Goal: Task Accomplishment & Management: Use online tool/utility

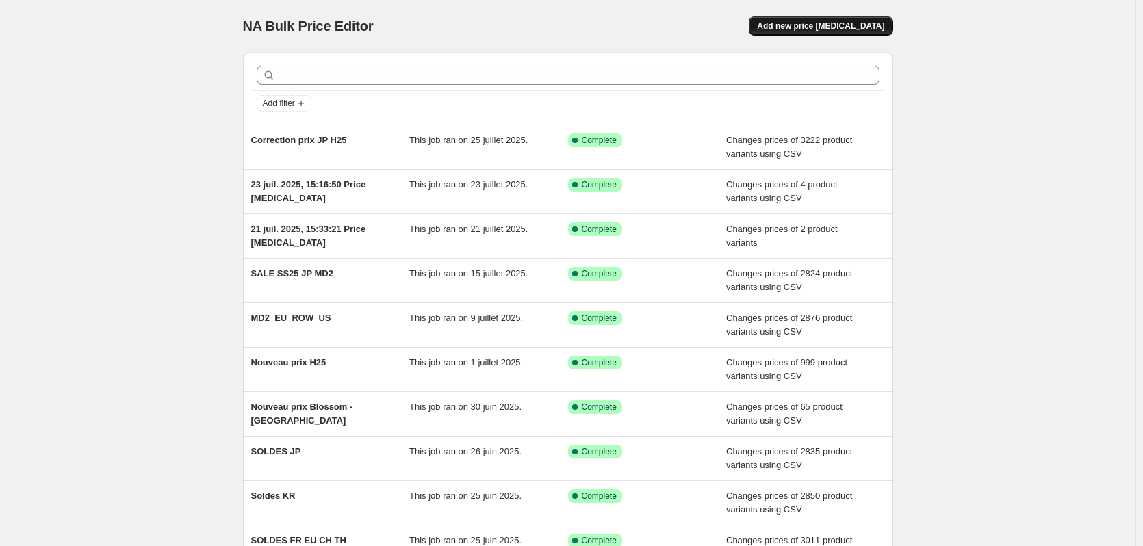
click at [875, 24] on span "Add new price [MEDICAL_DATA]" at bounding box center [820, 26] width 127 height 11
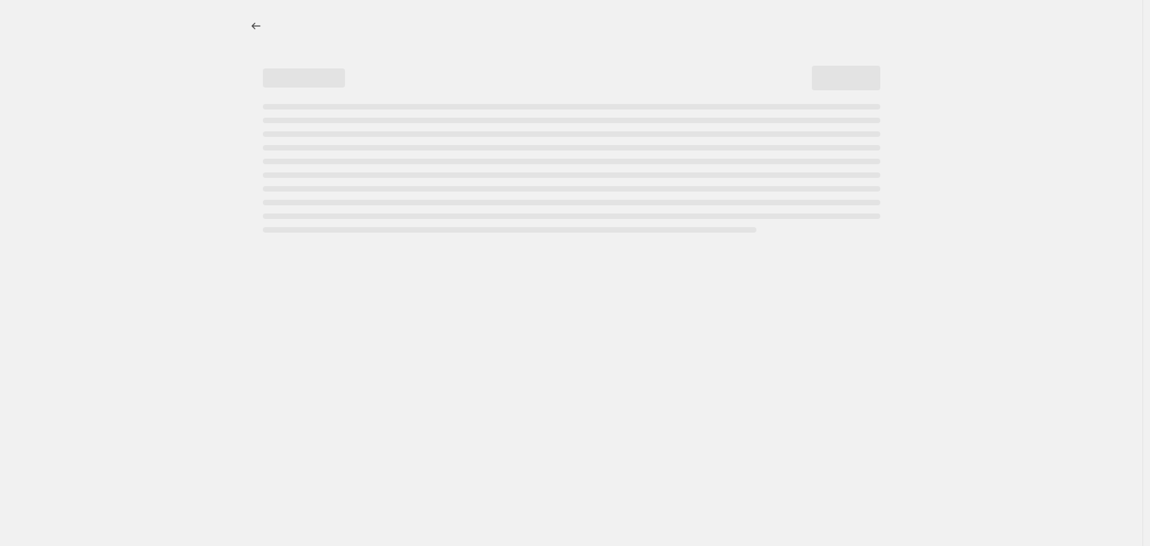
select select "percentage"
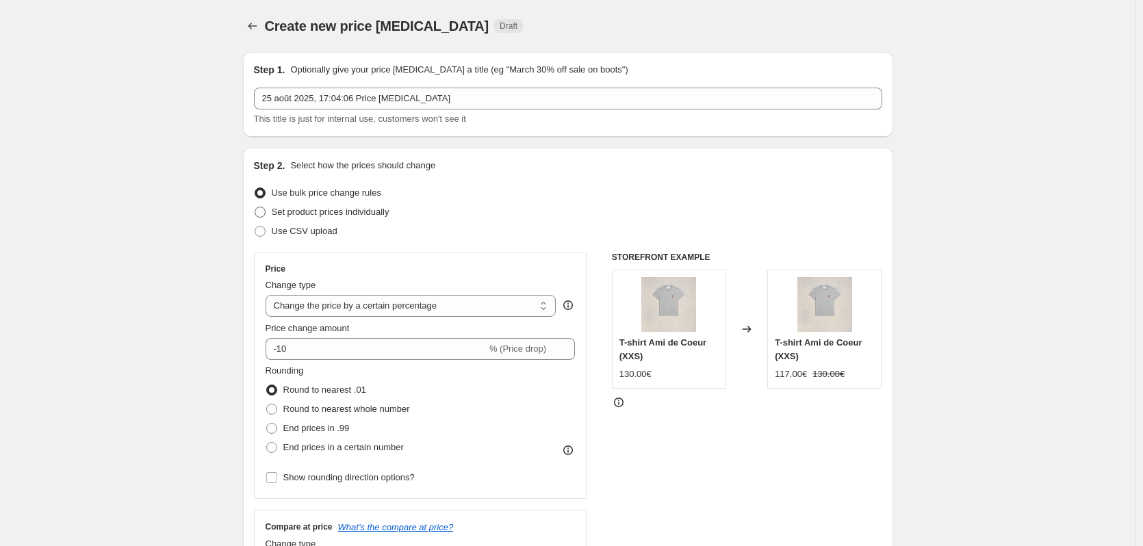
click at [270, 216] on label "Set product prices individually" at bounding box center [322, 212] width 136 height 19
click at [255, 207] on input "Set product prices individually" at bounding box center [255, 207] width 1 height 1
radio input "true"
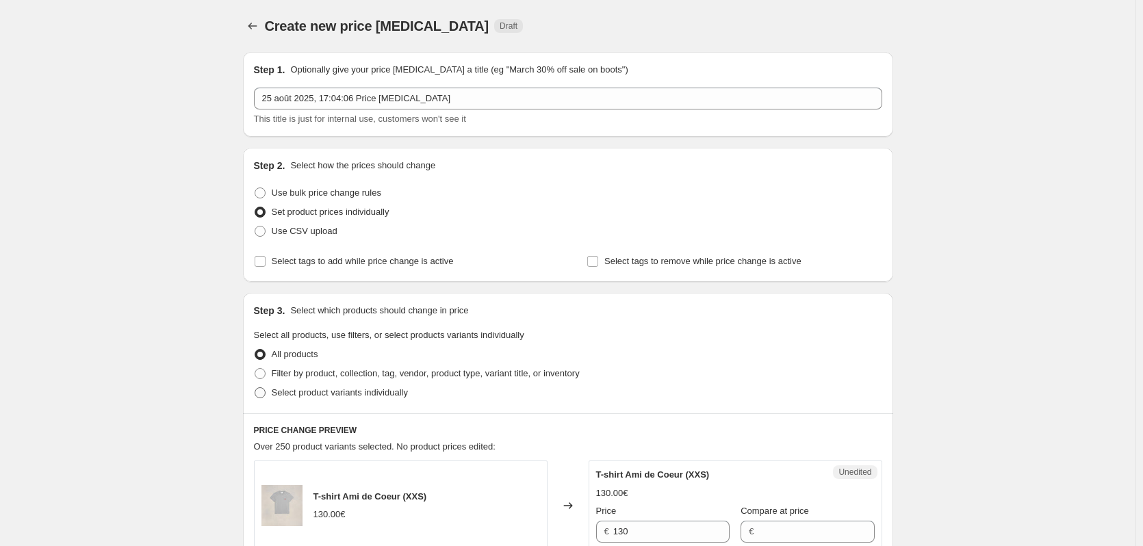
click at [314, 389] on span "Select product variants individually" at bounding box center [340, 392] width 136 height 10
click at [255, 388] on input "Select product variants individually" at bounding box center [255, 387] width 1 height 1
radio input "true"
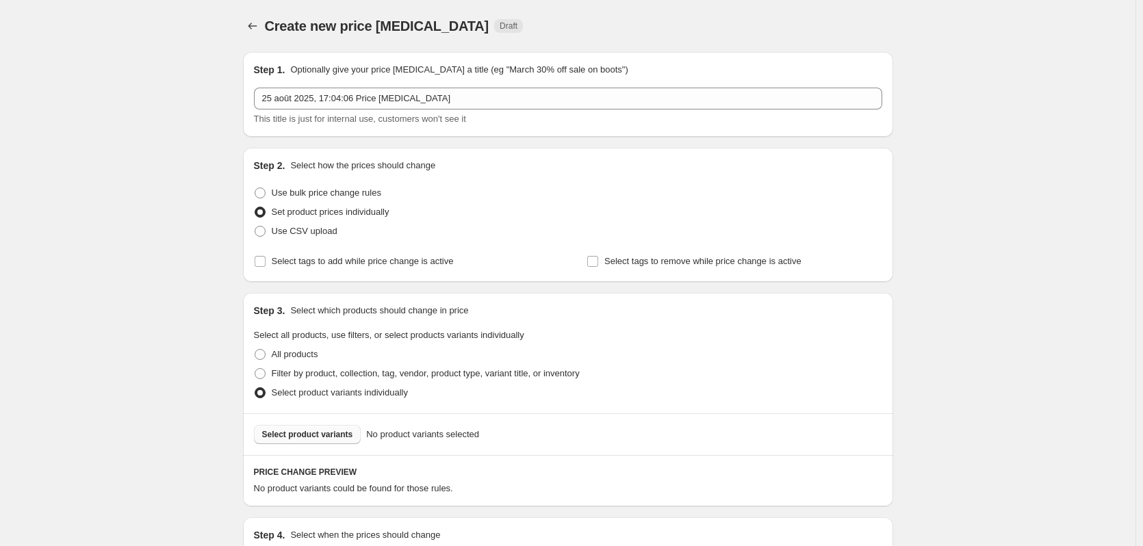
click at [339, 433] on span "Select product variants" at bounding box center [307, 434] width 91 height 11
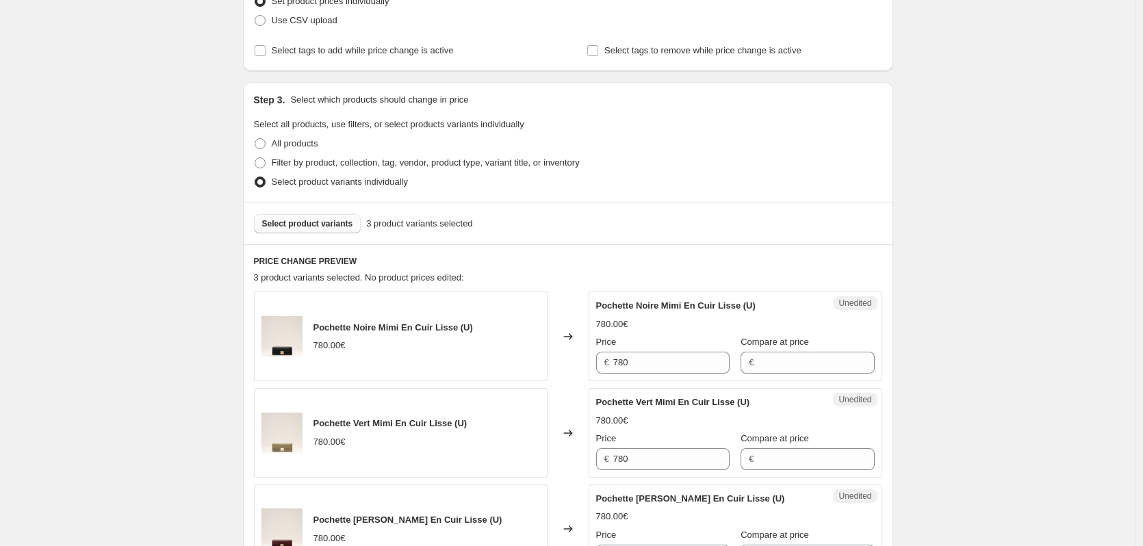
scroll to position [274, 0]
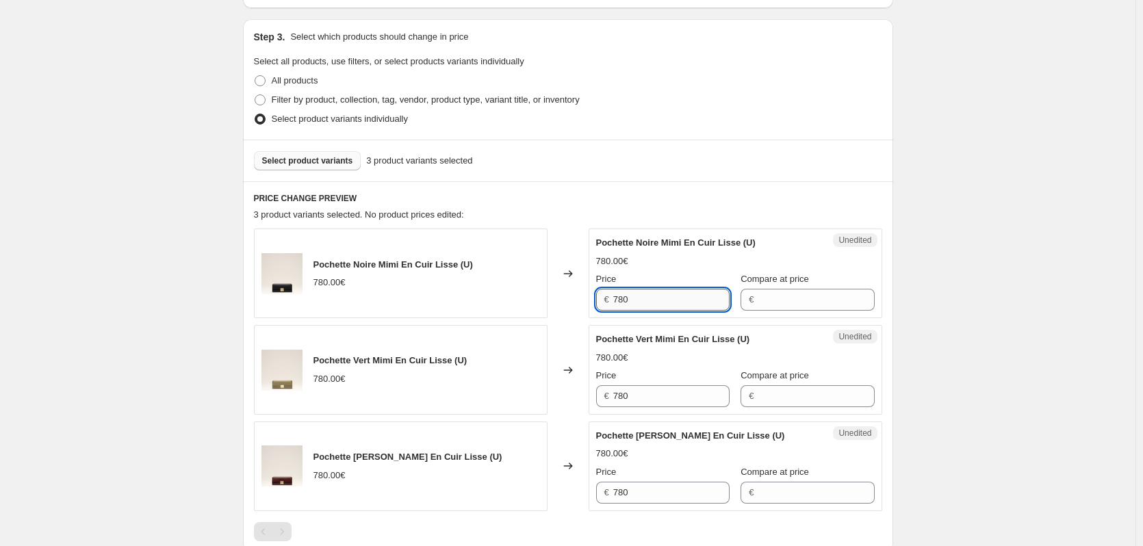
drag, startPoint x: 630, startPoint y: 302, endPoint x: 618, endPoint y: 305, distance: 12.6
click at [618, 305] on input "780" at bounding box center [671, 300] width 116 height 22
type input "860"
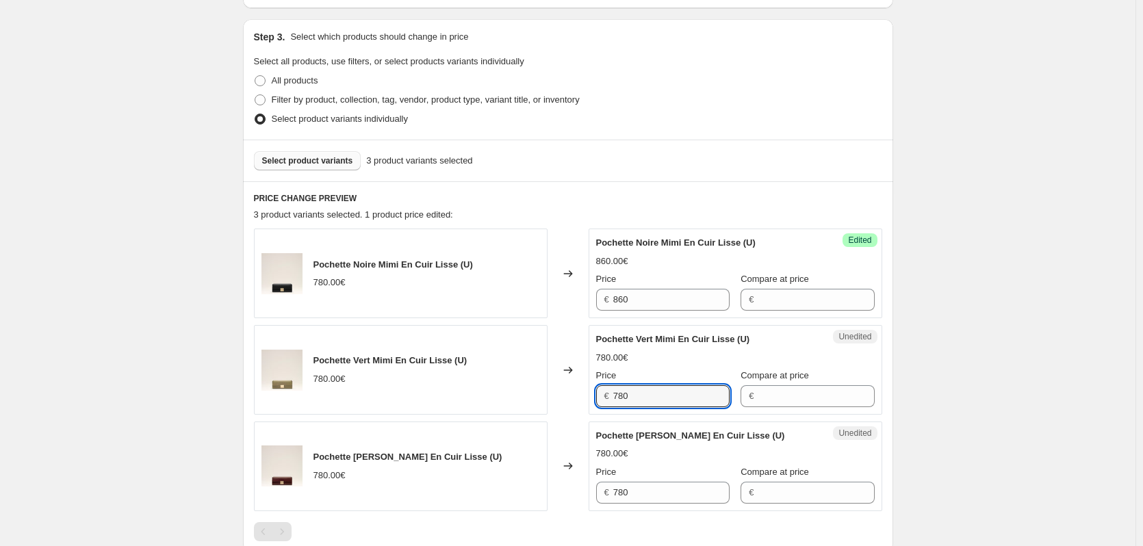
drag, startPoint x: 637, startPoint y: 394, endPoint x: 552, endPoint y: 378, distance: 85.8
click at [559, 385] on div "Pochette Vert Mimi En Cuir Lisse (U) 780.00€ Changed to Unedited Pochette Vert …" at bounding box center [568, 370] width 628 height 90
type input "860"
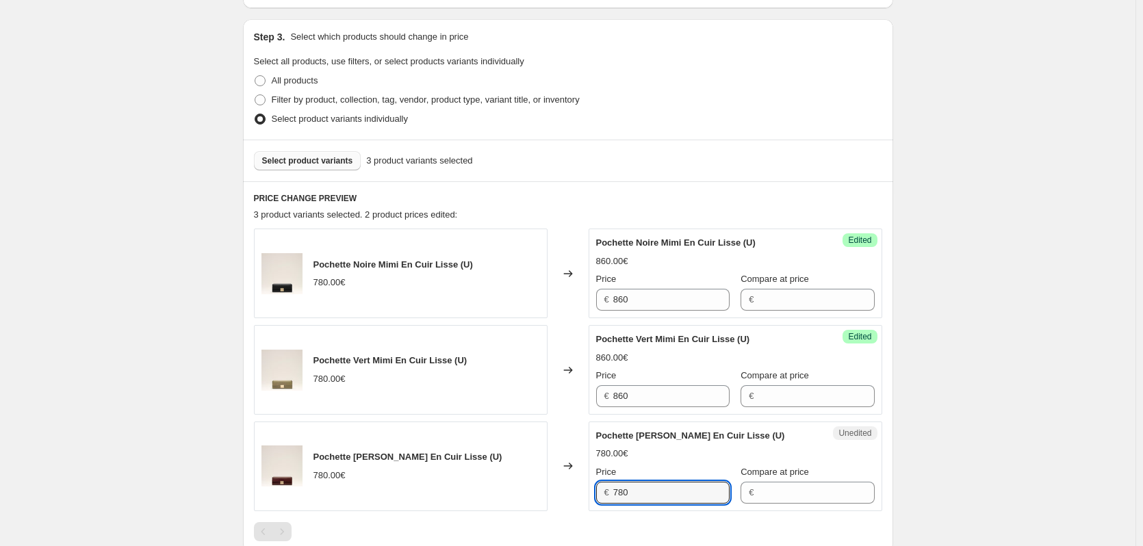
drag, startPoint x: 650, startPoint y: 484, endPoint x: 498, endPoint y: 481, distance: 151.3
click at [505, 481] on div "Pochette [PERSON_NAME] En Cuir Lisse (U) 780.00€ Changed to Unedited Pochette […" at bounding box center [568, 467] width 628 height 90
type input "860"
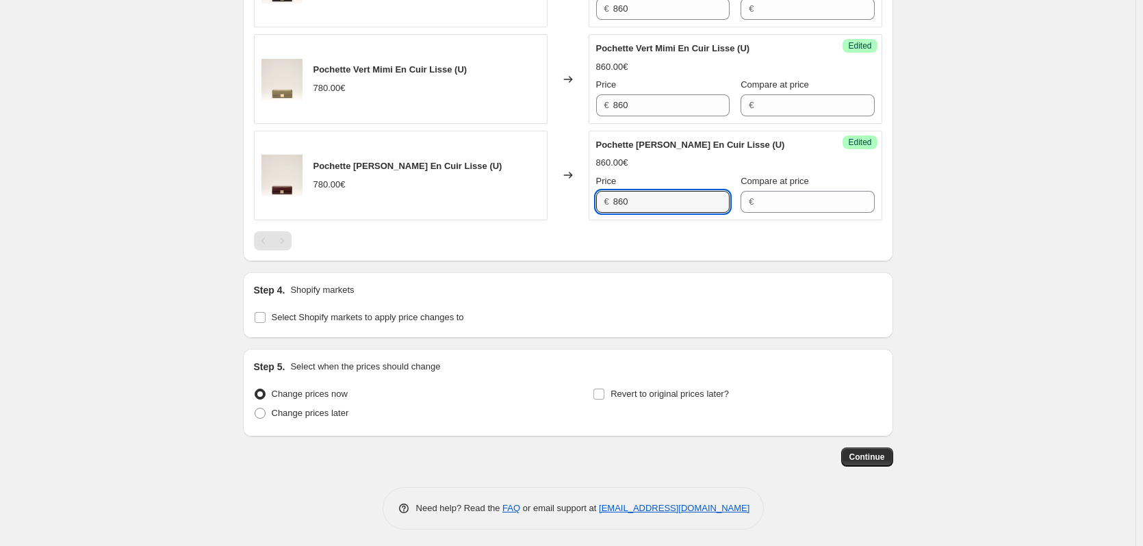
scroll to position [569, 0]
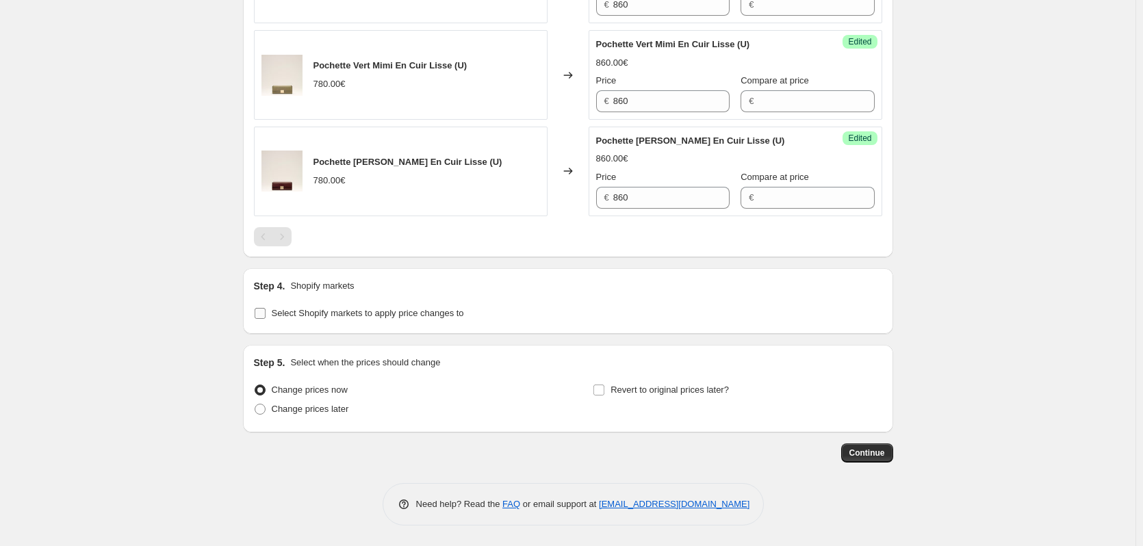
click at [340, 314] on span "Select Shopify markets to apply price changes to" at bounding box center [368, 313] width 192 height 10
click at [266, 314] on input "Select Shopify markets to apply price changes to" at bounding box center [260, 313] width 11 height 11
checkbox input "true"
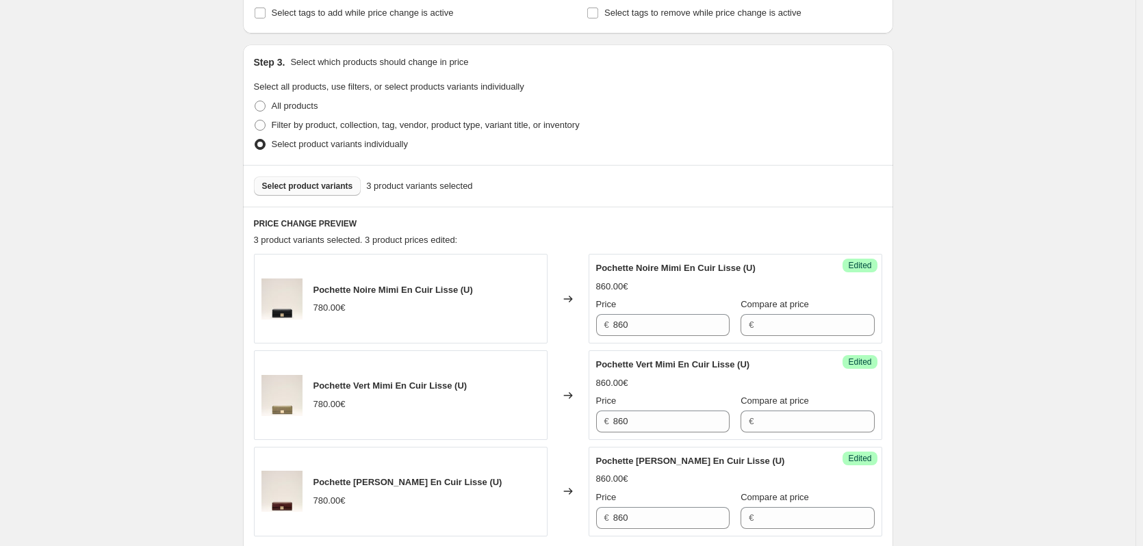
scroll to position [295, 0]
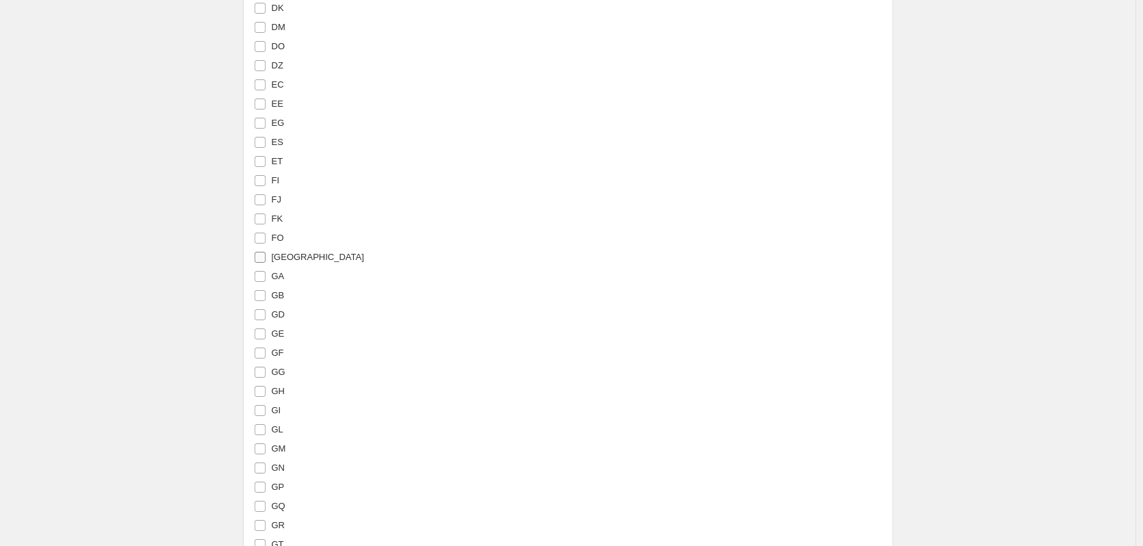
click at [286, 255] on span "[GEOGRAPHIC_DATA]" at bounding box center [318, 257] width 92 height 10
click at [266, 255] on input "[GEOGRAPHIC_DATA]" at bounding box center [260, 257] width 11 height 11
click at [285, 255] on span "[GEOGRAPHIC_DATA]" at bounding box center [318, 257] width 92 height 10
click at [266, 255] on input "[GEOGRAPHIC_DATA]" at bounding box center [260, 257] width 11 height 11
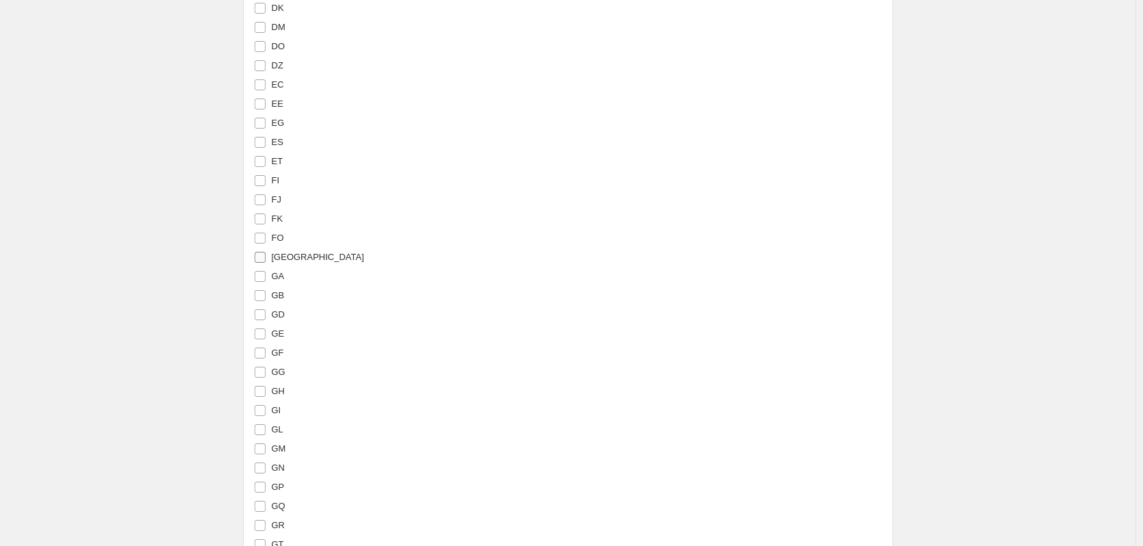
checkbox input "false"
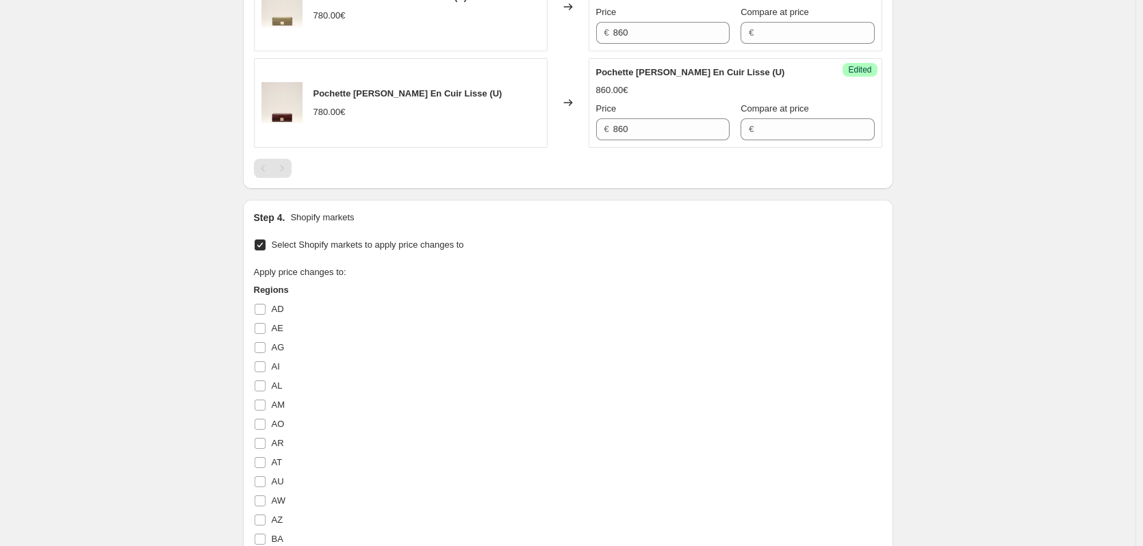
click at [266, 246] on input "Select Shopify markets to apply price changes to" at bounding box center [260, 245] width 11 height 11
checkbox input "false"
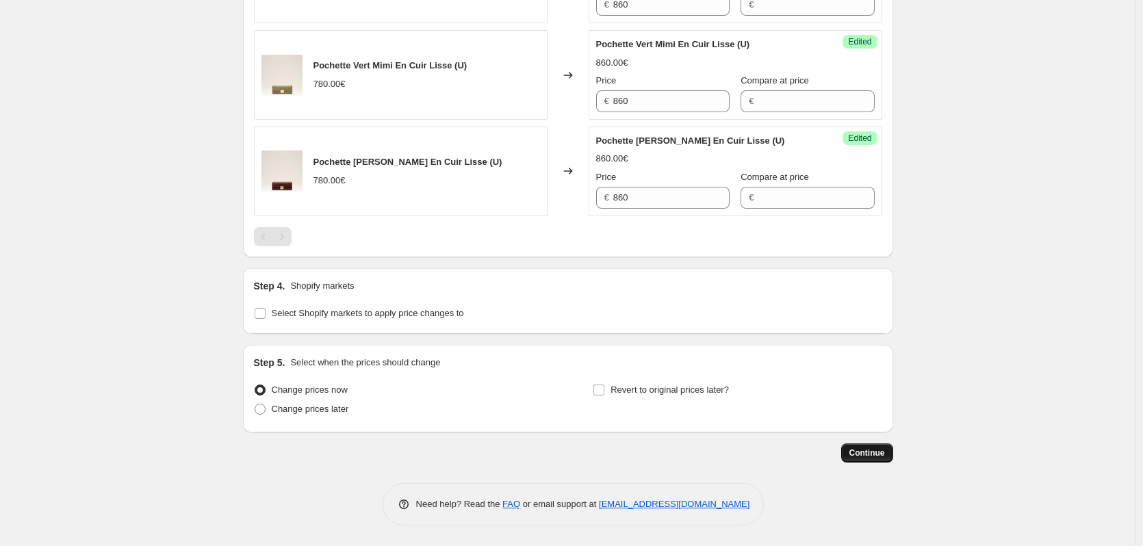
click at [857, 453] on span "Continue" at bounding box center [868, 453] width 36 height 11
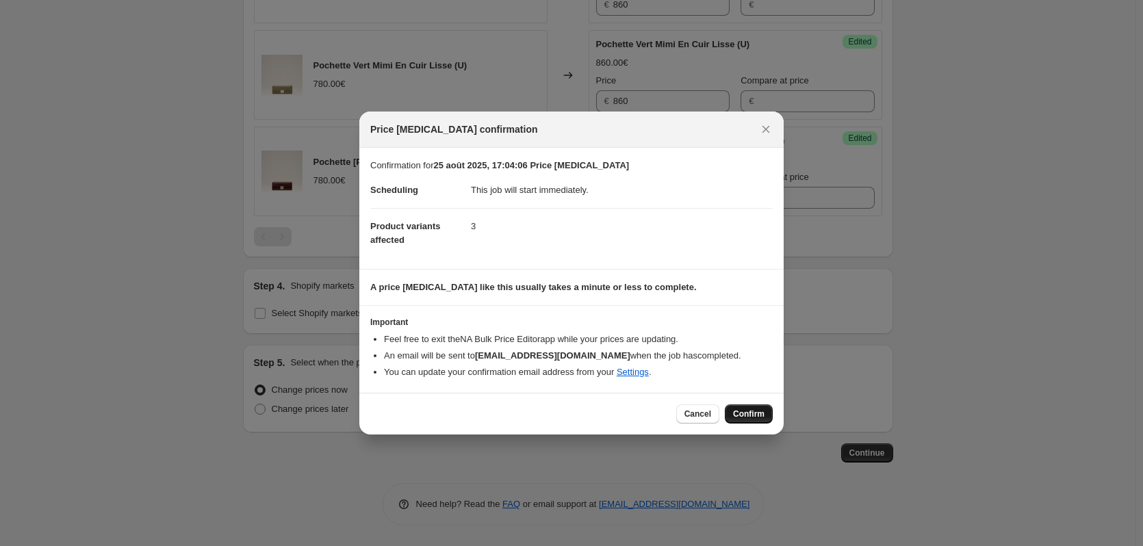
click at [736, 410] on span "Confirm" at bounding box center [748, 414] width 31 height 11
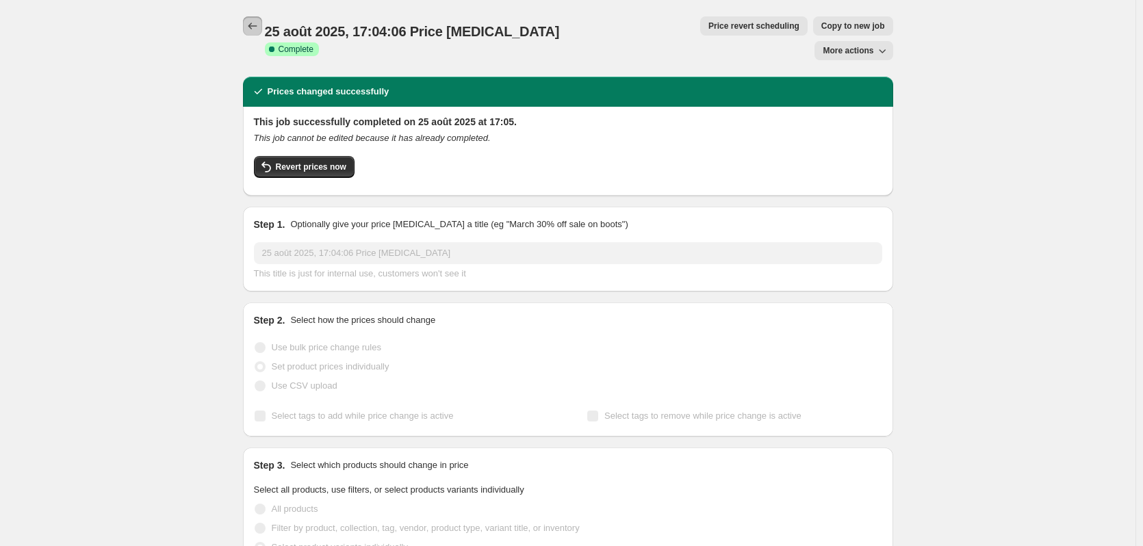
click at [262, 25] on button "Price change jobs" at bounding box center [252, 25] width 19 height 19
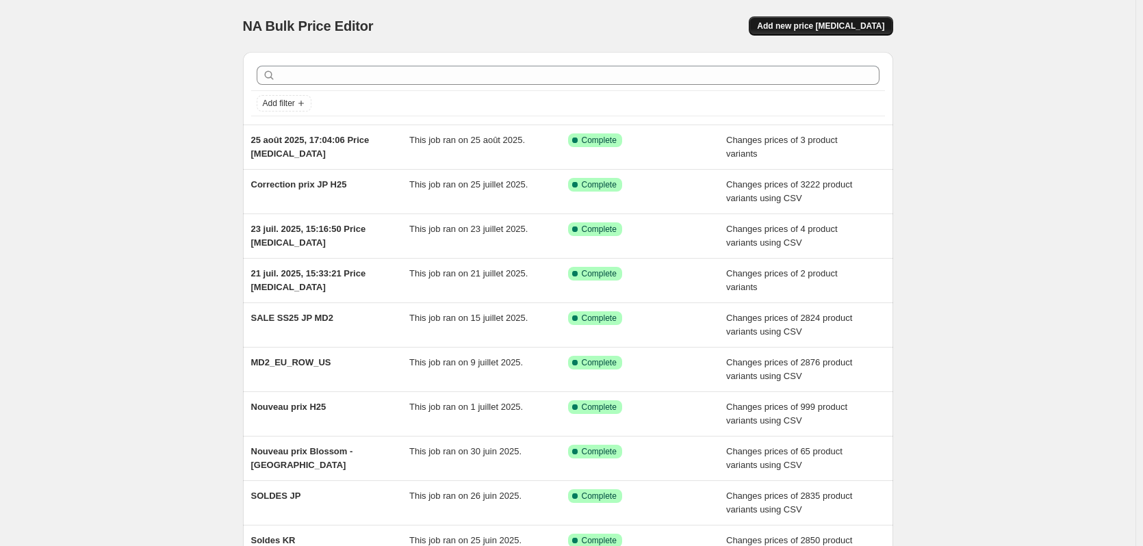
click at [861, 29] on span "Add new price [MEDICAL_DATA]" at bounding box center [820, 26] width 127 height 11
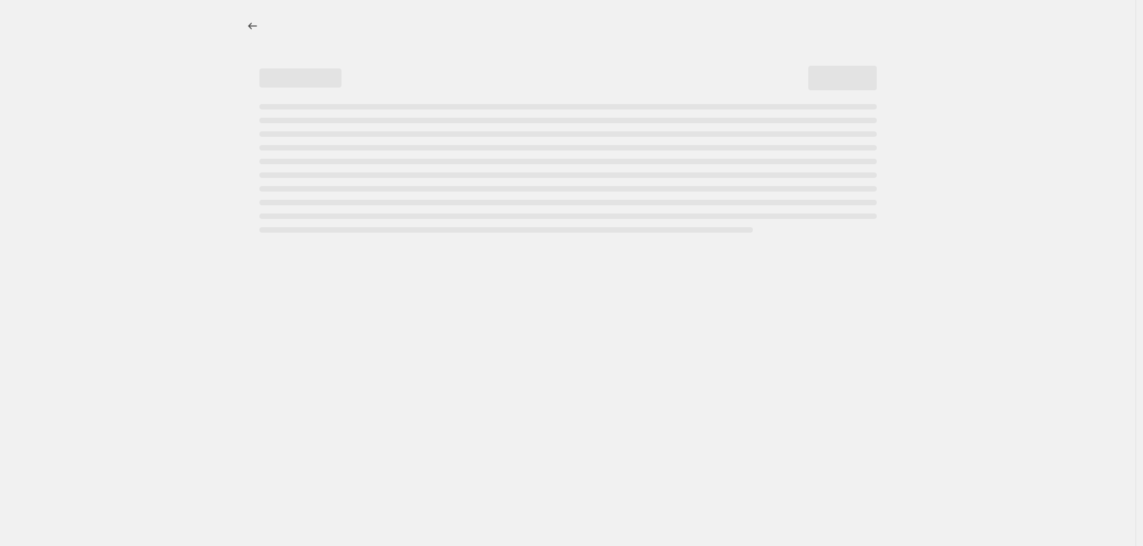
select select "percentage"
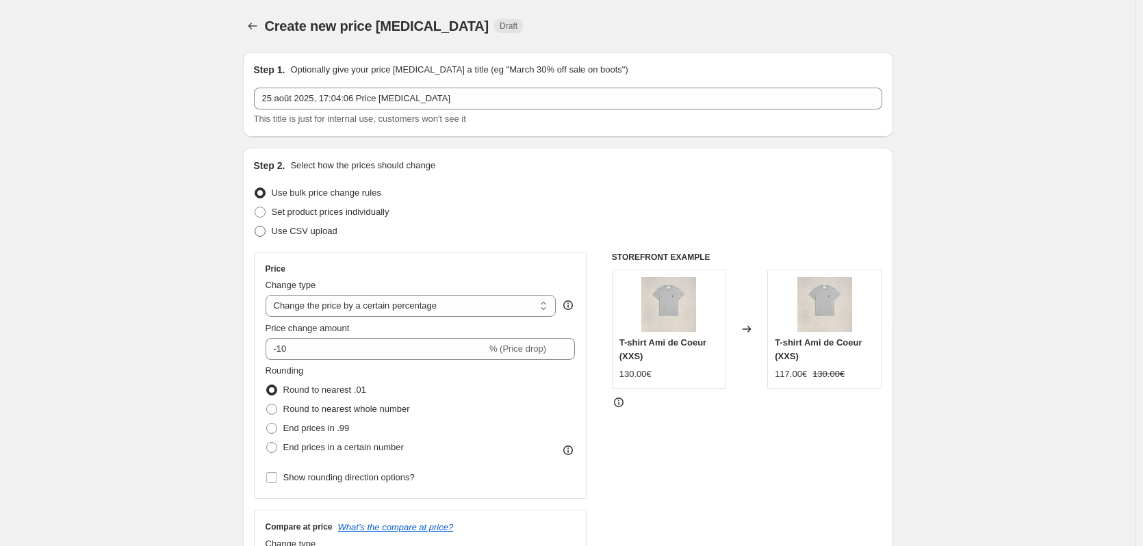
click at [327, 226] on span "Use CSV upload" at bounding box center [305, 231] width 66 height 10
click at [255, 226] on input "Use CSV upload" at bounding box center [255, 226] width 1 height 1
radio input "true"
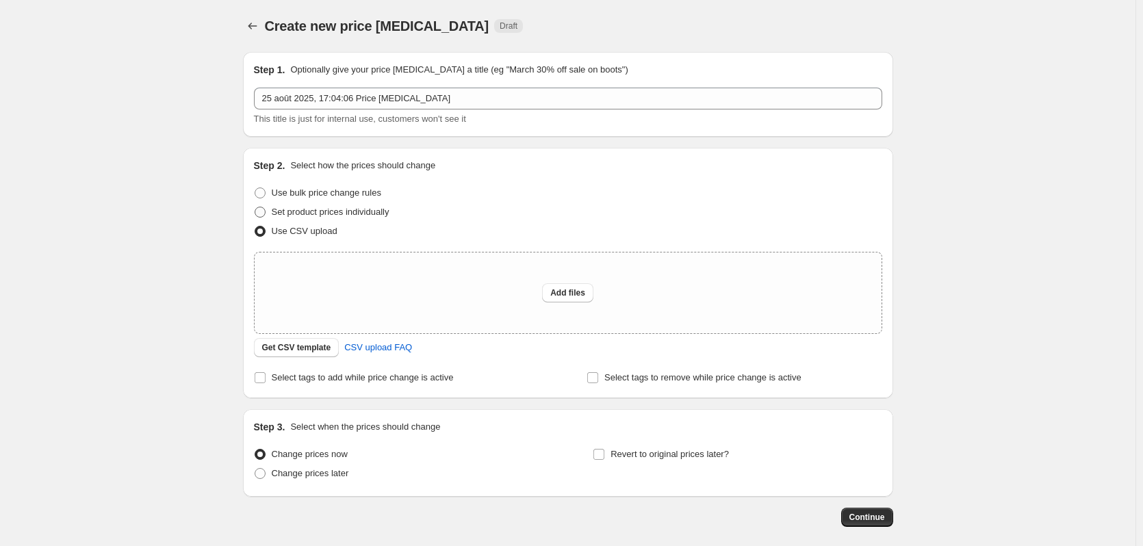
click at [334, 214] on span "Set product prices individually" at bounding box center [331, 212] width 118 height 10
click at [255, 207] on input "Set product prices individually" at bounding box center [255, 207] width 1 height 1
radio input "true"
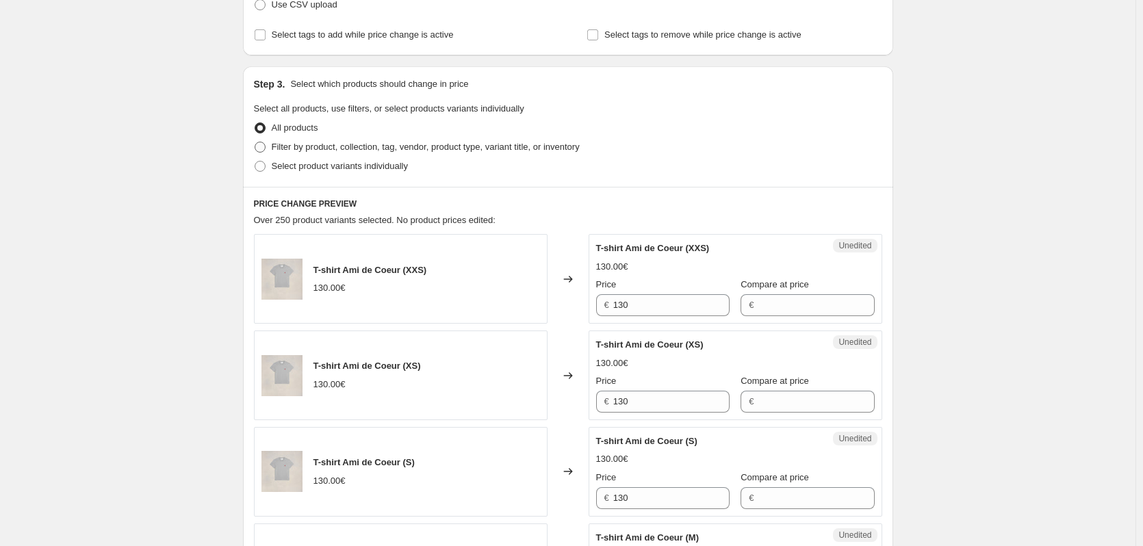
scroll to position [205, 0]
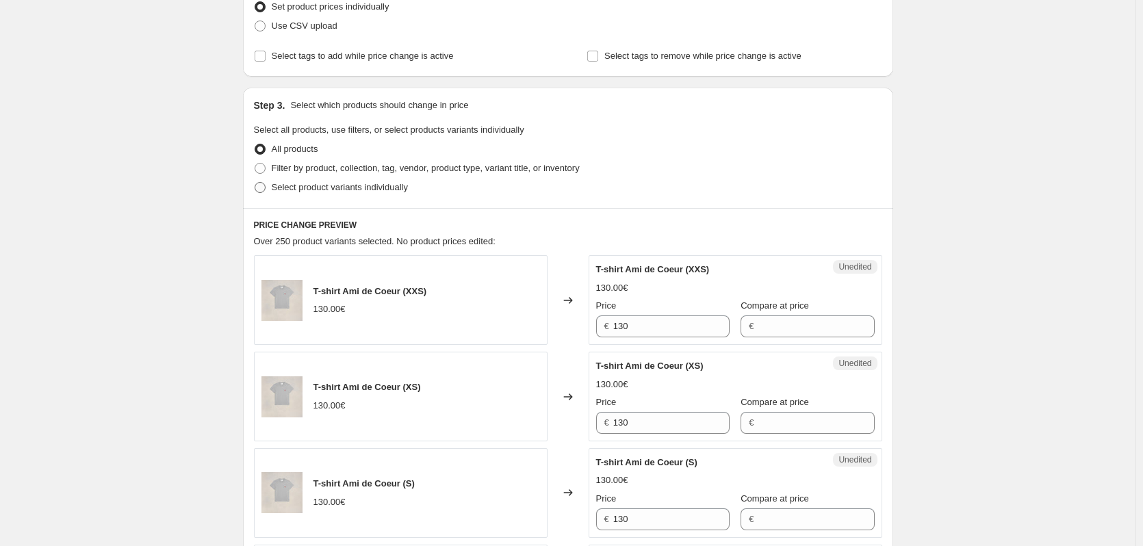
click at [335, 188] on span "Select product variants individually" at bounding box center [340, 187] width 136 height 10
click at [255, 183] on input "Select product variants individually" at bounding box center [255, 182] width 1 height 1
radio input "true"
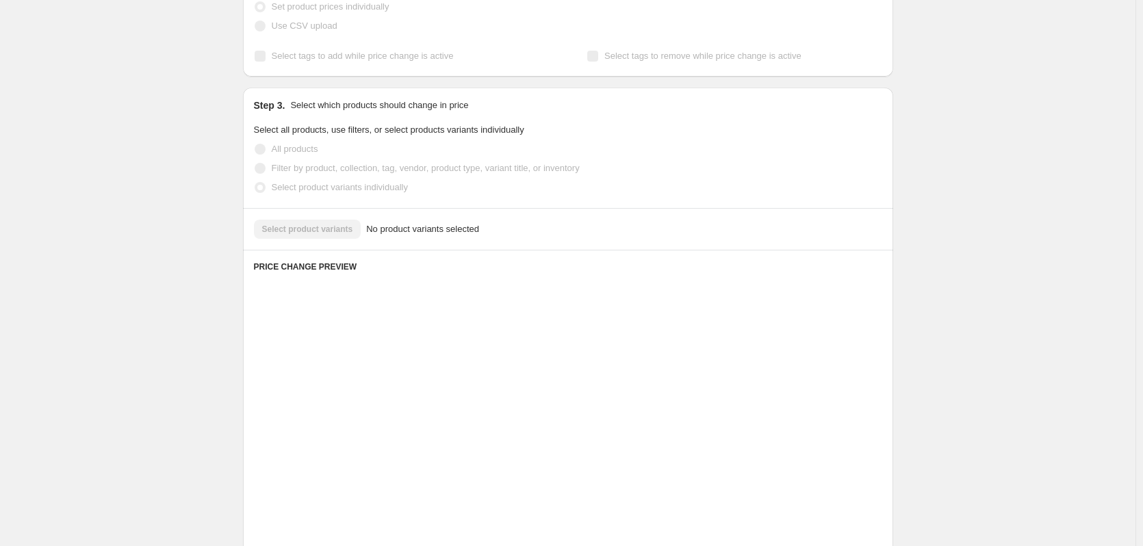
scroll to position [173, 0]
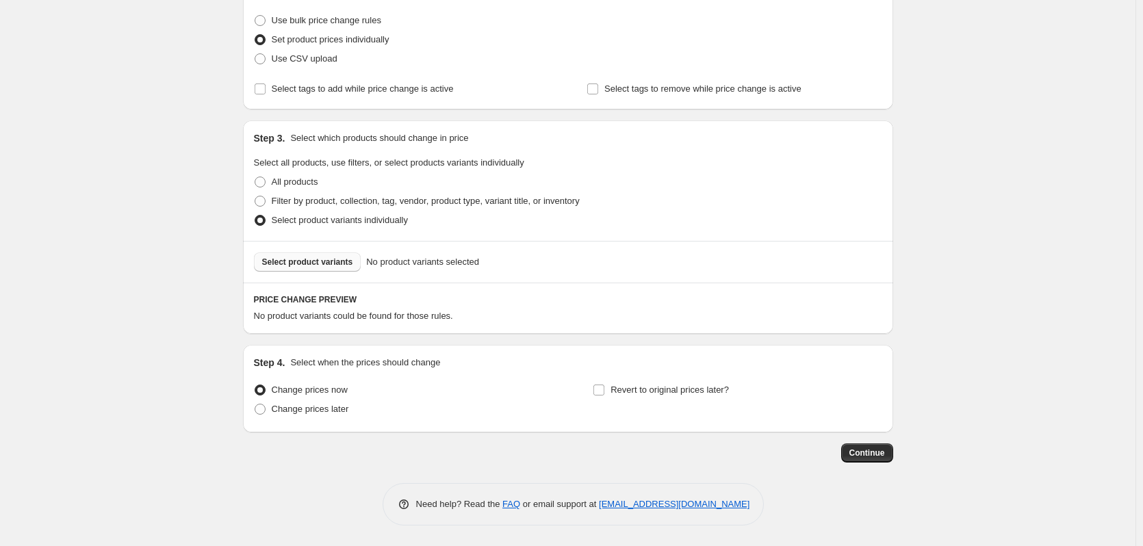
click at [325, 254] on button "Select product variants" at bounding box center [307, 262] width 107 height 19
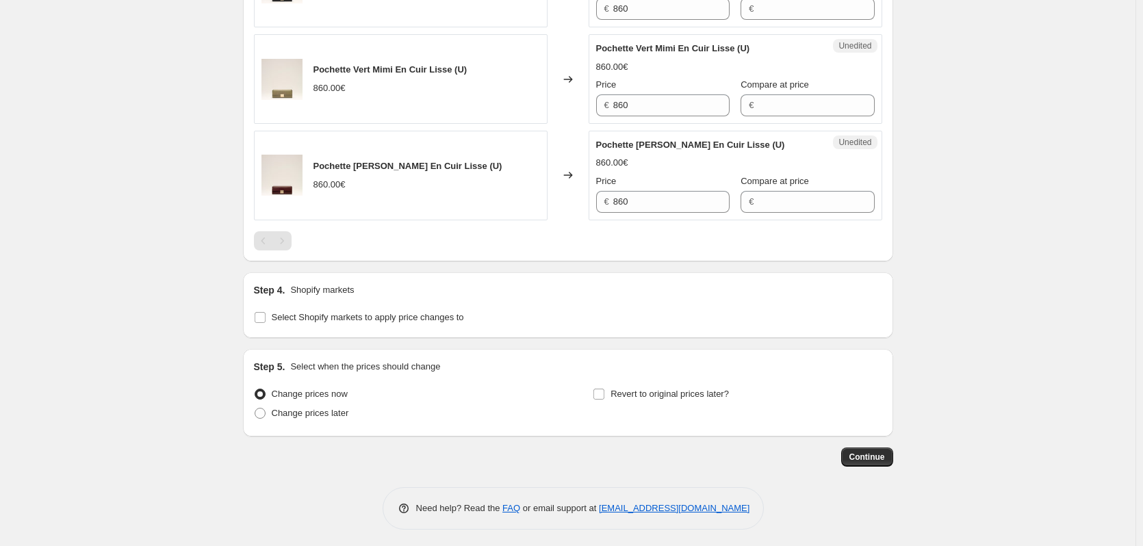
scroll to position [569, 0]
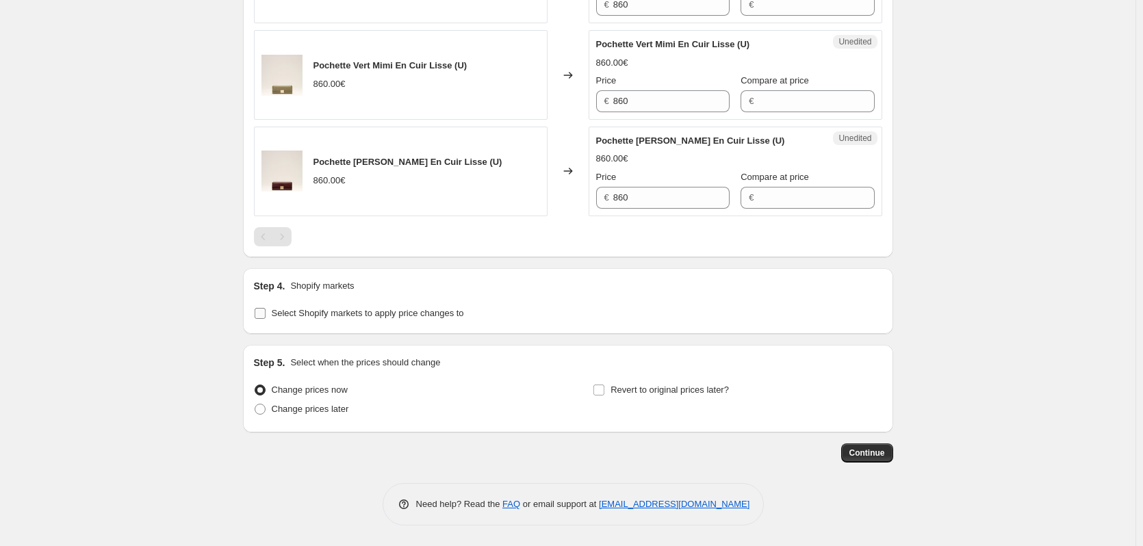
click at [319, 318] on span "Select Shopify markets to apply price changes to" at bounding box center [368, 313] width 192 height 10
click at [266, 318] on input "Select Shopify markets to apply price changes to" at bounding box center [260, 313] width 11 height 11
checkbox input "true"
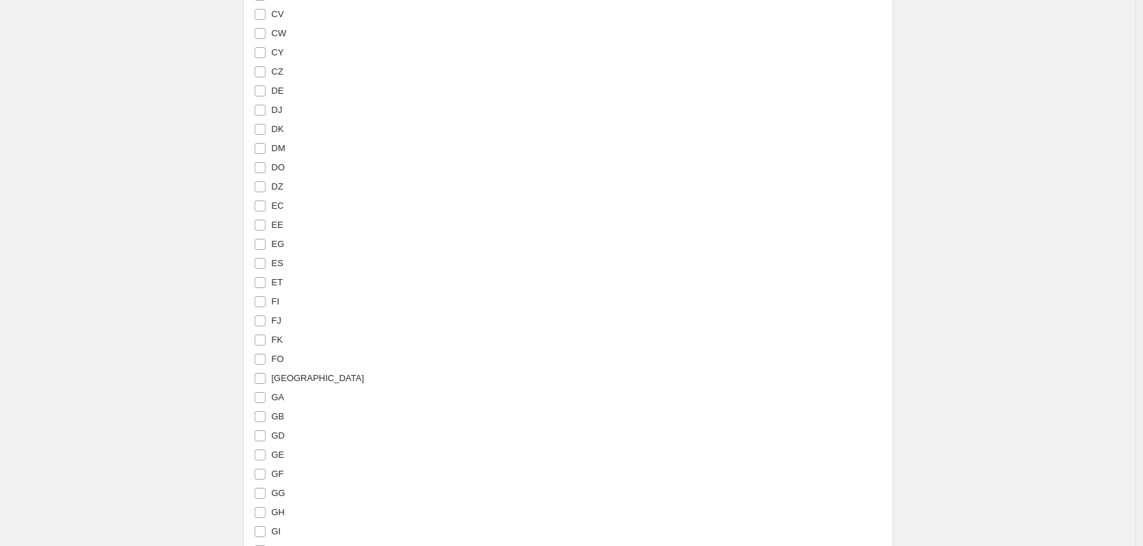
scroll to position [1938, 0]
click at [264, 120] on input "[GEOGRAPHIC_DATA]" at bounding box center [260, 120] width 11 height 11
checkbox input "true"
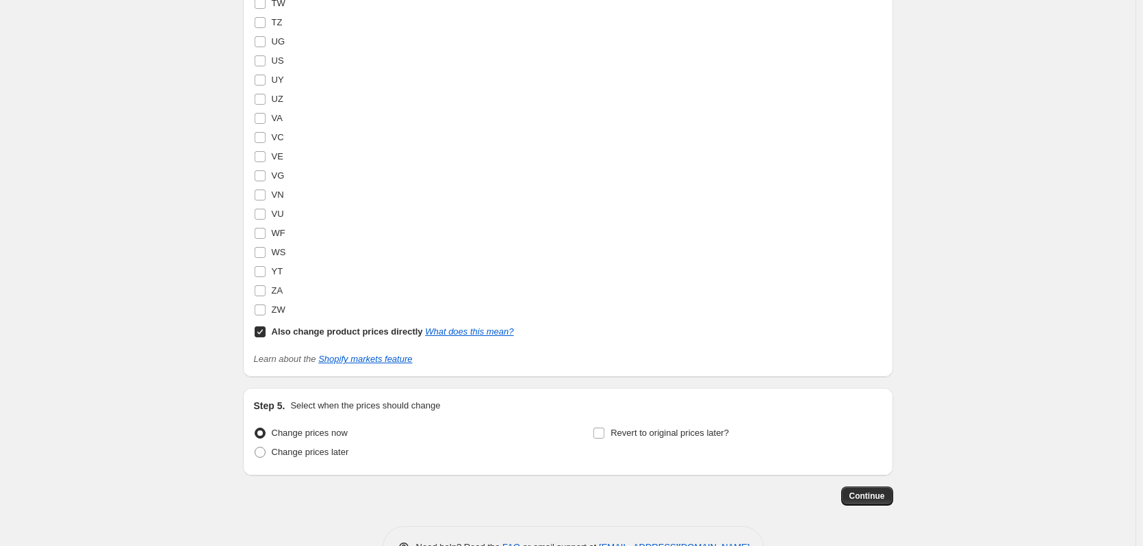
scroll to position [4490, 0]
click at [865, 496] on span "Continue" at bounding box center [868, 495] width 36 height 11
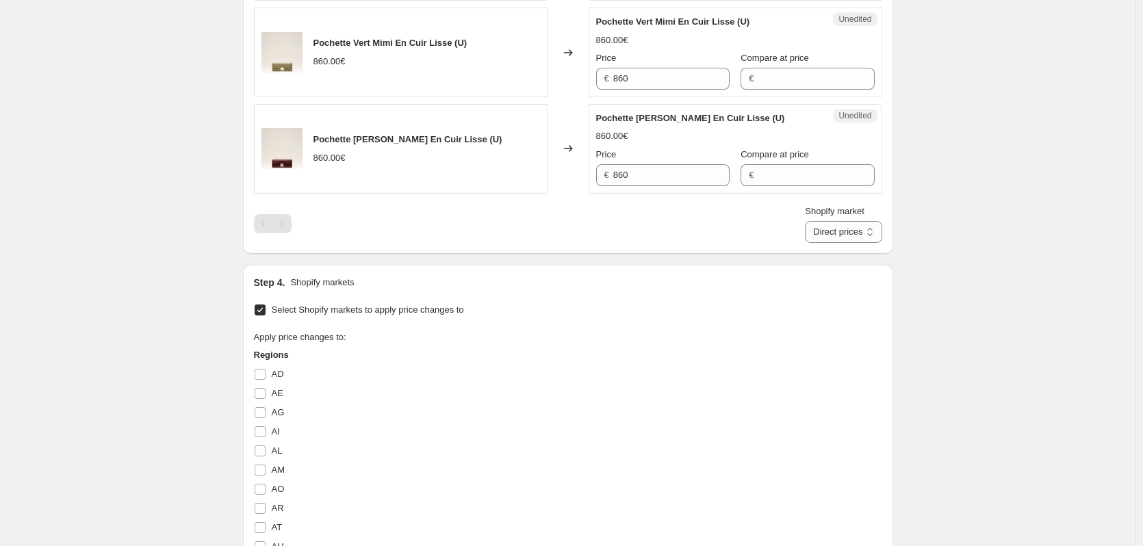
scroll to position [411, 0]
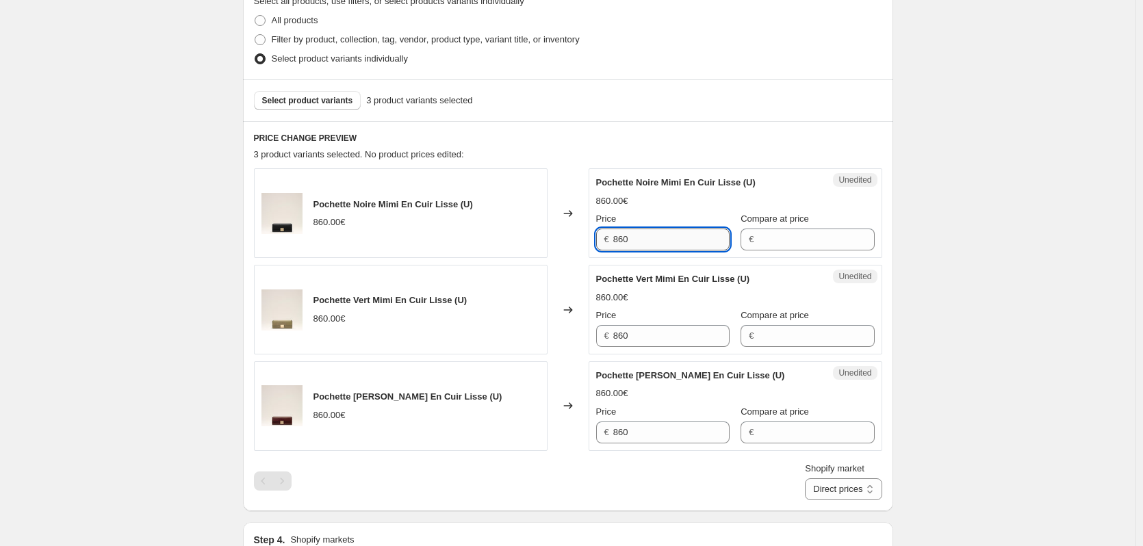
click at [651, 246] on input "860" at bounding box center [671, 240] width 116 height 22
click at [674, 338] on input "860" at bounding box center [671, 336] width 116 height 22
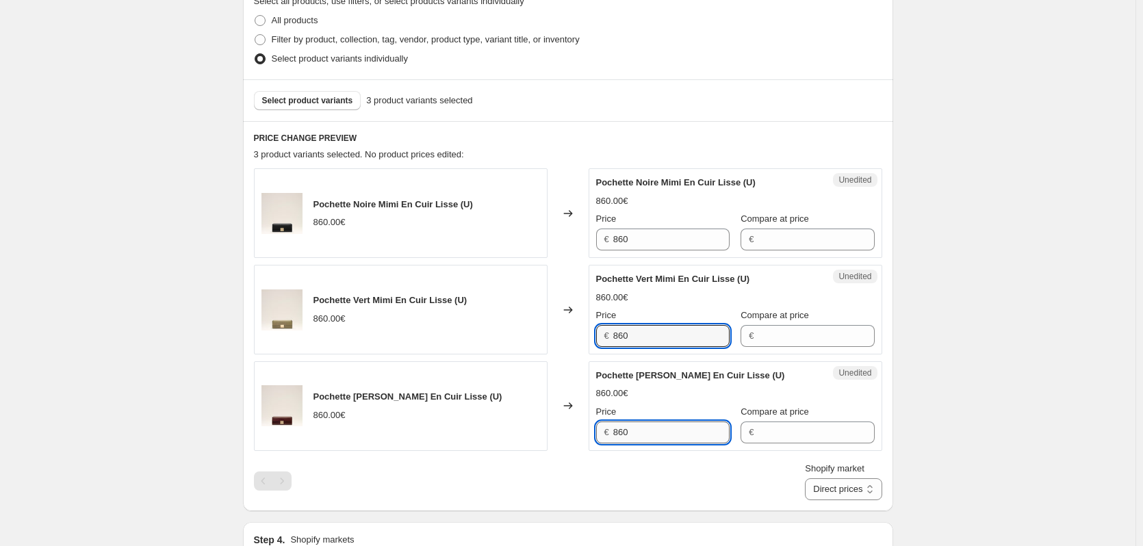
click at [691, 427] on input "860" at bounding box center [671, 433] width 116 height 22
click at [827, 495] on select "Direct prices [GEOGRAPHIC_DATA]" at bounding box center [843, 490] width 77 height 22
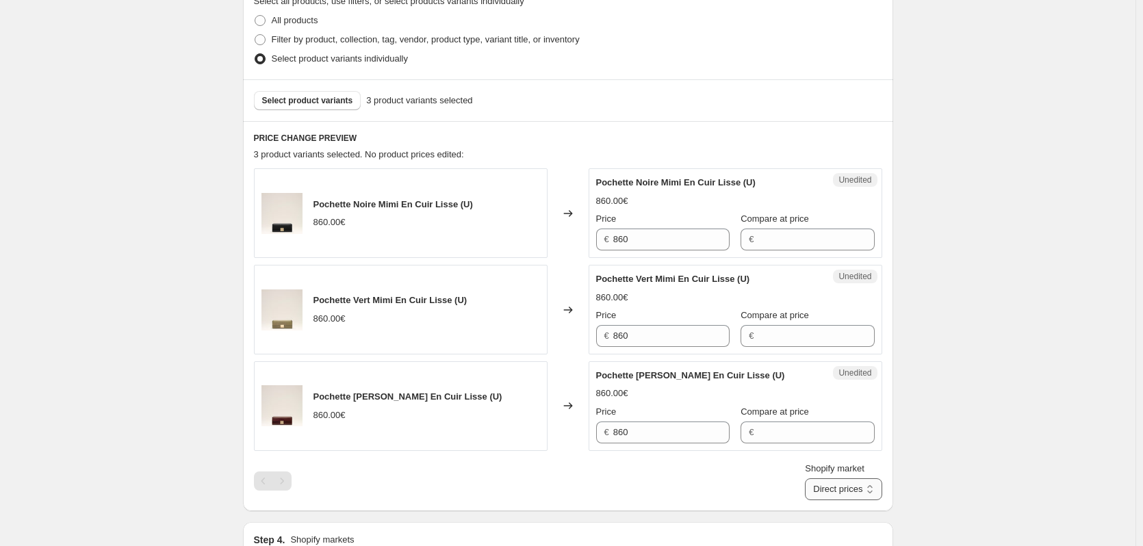
select select "59541586224"
click at [826, 500] on select "Direct prices [GEOGRAPHIC_DATA]" at bounding box center [843, 490] width 77 height 22
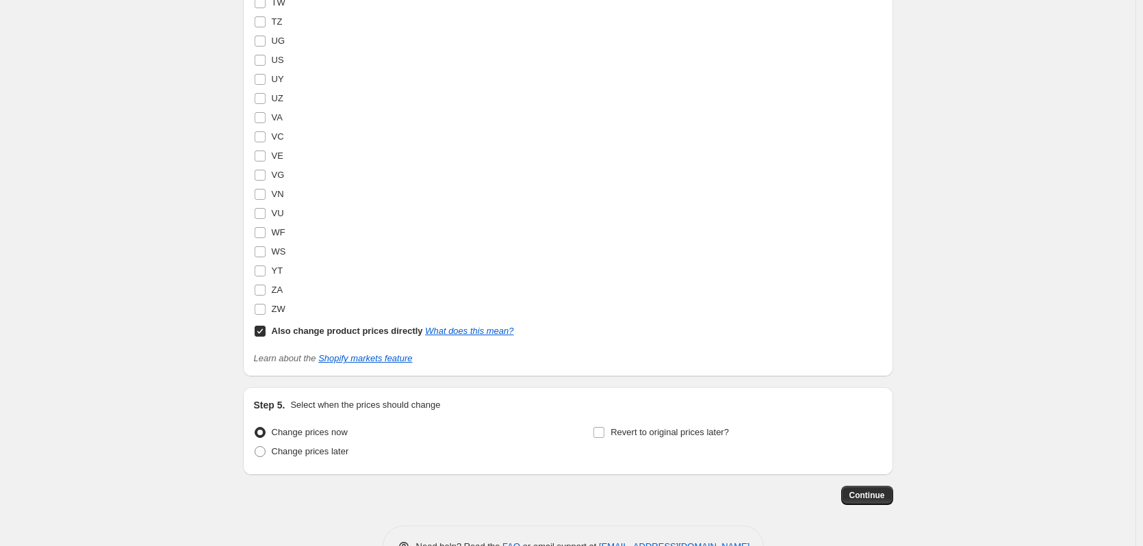
scroll to position [4533, 0]
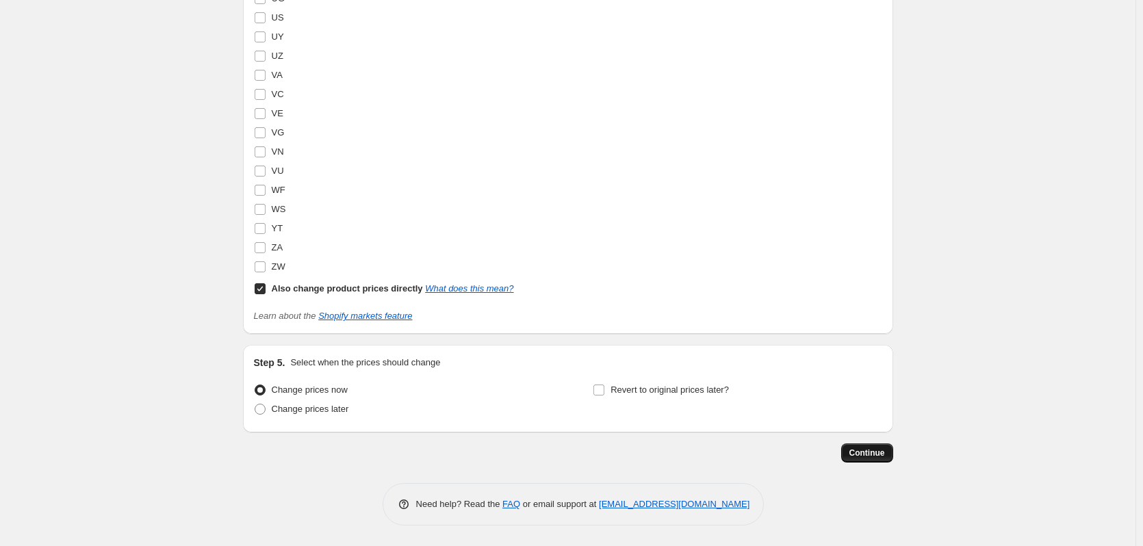
click at [857, 449] on span "Continue" at bounding box center [868, 453] width 36 height 11
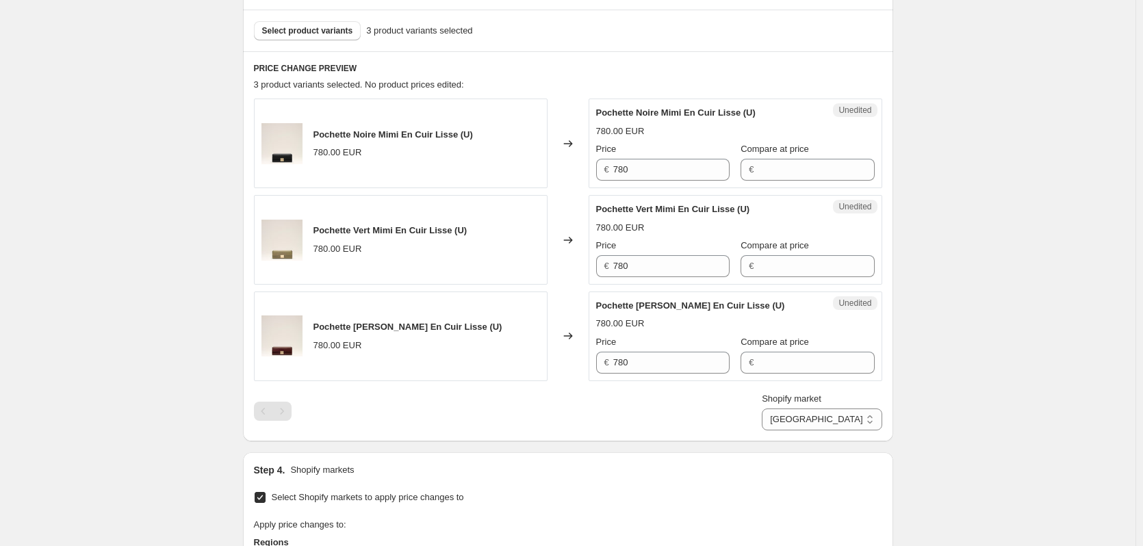
scroll to position [548, 0]
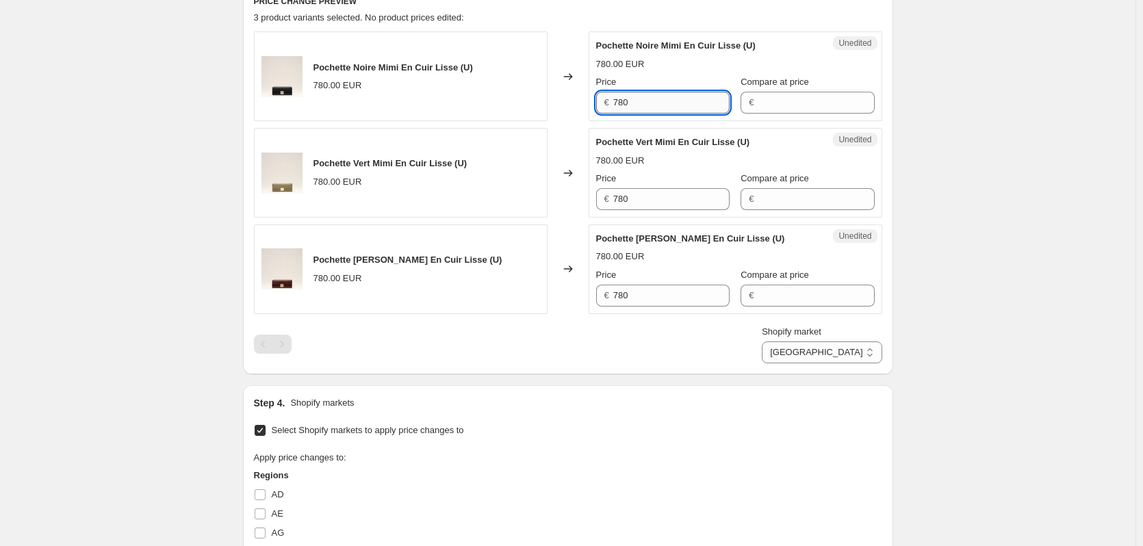
click at [644, 107] on input "780" at bounding box center [671, 103] width 116 height 22
drag, startPoint x: 644, startPoint y: 106, endPoint x: 534, endPoint y: 105, distance: 110.2
click at [534, 105] on div "Pochette Noire Mimi En Cuir Lisse (U) 780.00 EUR Changed to Unedited Pochette N…" at bounding box center [568, 76] width 628 height 90
type input "860"
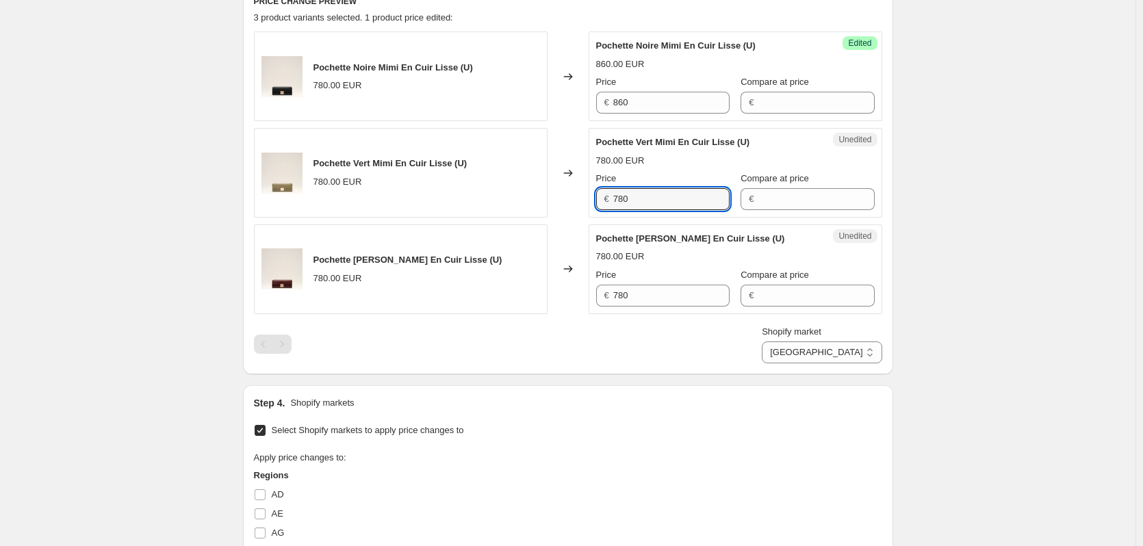
drag, startPoint x: 637, startPoint y: 194, endPoint x: 528, endPoint y: 194, distance: 109.5
click at [528, 194] on div "Pochette Vert Mimi En Cuir Lisse (U) 780.00 EUR Changed to Unedited Pochette Ve…" at bounding box center [568, 173] width 628 height 90
type input "860"
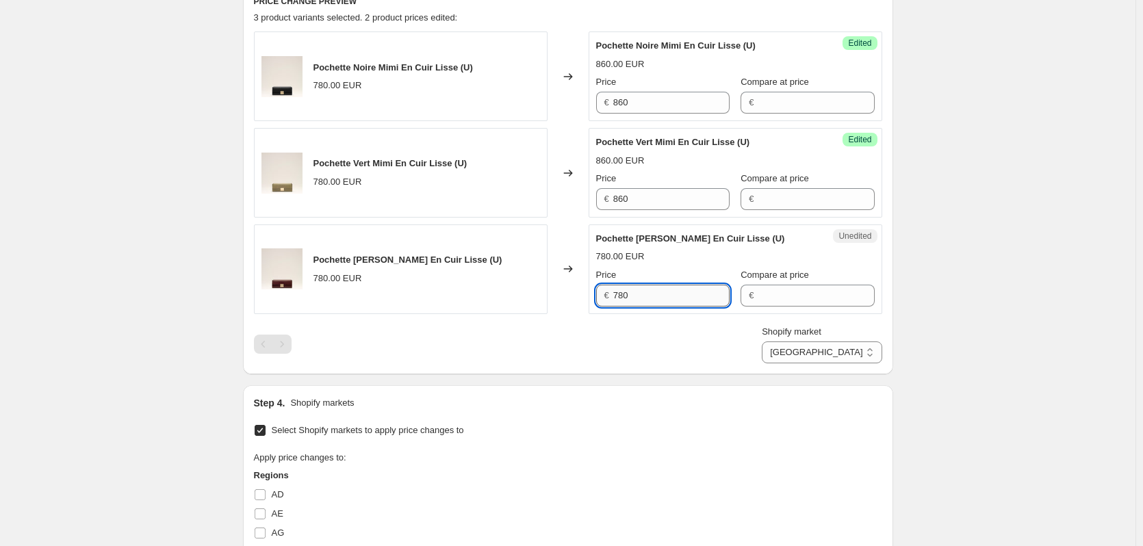
click at [636, 293] on input "780" at bounding box center [671, 296] width 116 height 22
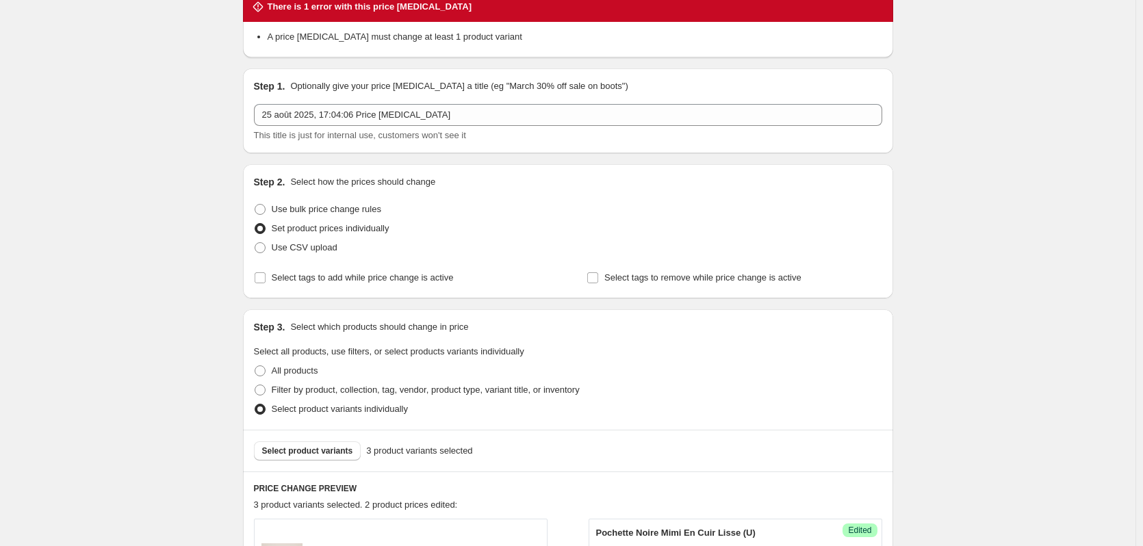
scroll to position [0, 0]
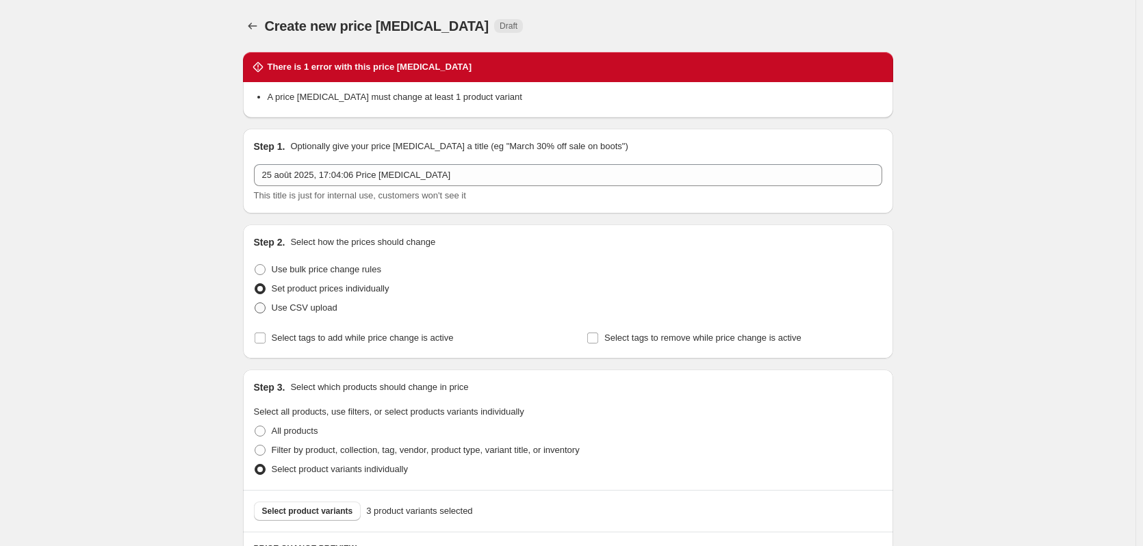
click at [320, 308] on span "Use CSV upload" at bounding box center [305, 308] width 66 height 10
click at [255, 303] on input "Use CSV upload" at bounding box center [255, 303] width 1 height 1
radio input "true"
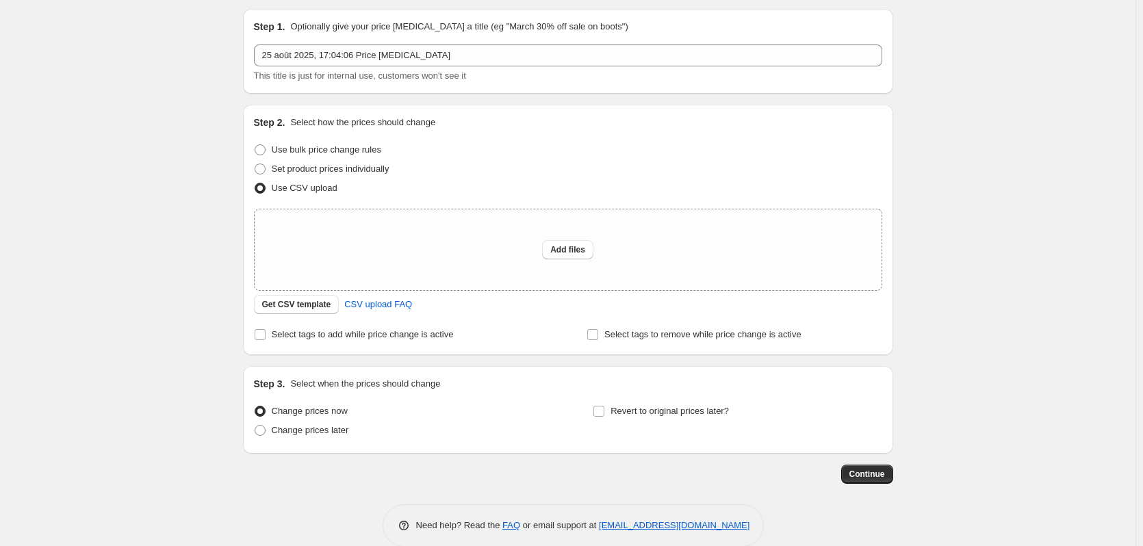
scroll to position [64, 0]
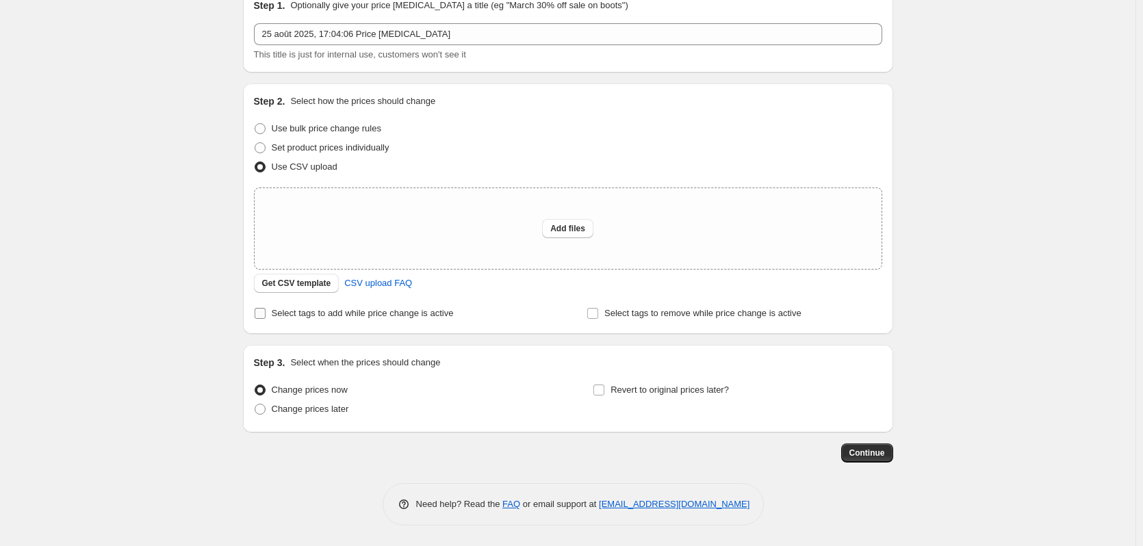
click at [349, 320] on span "Select tags to add while price change is active" at bounding box center [363, 314] width 182 height 14
click at [266, 319] on input "Select tags to add while price change is active" at bounding box center [260, 313] width 11 height 11
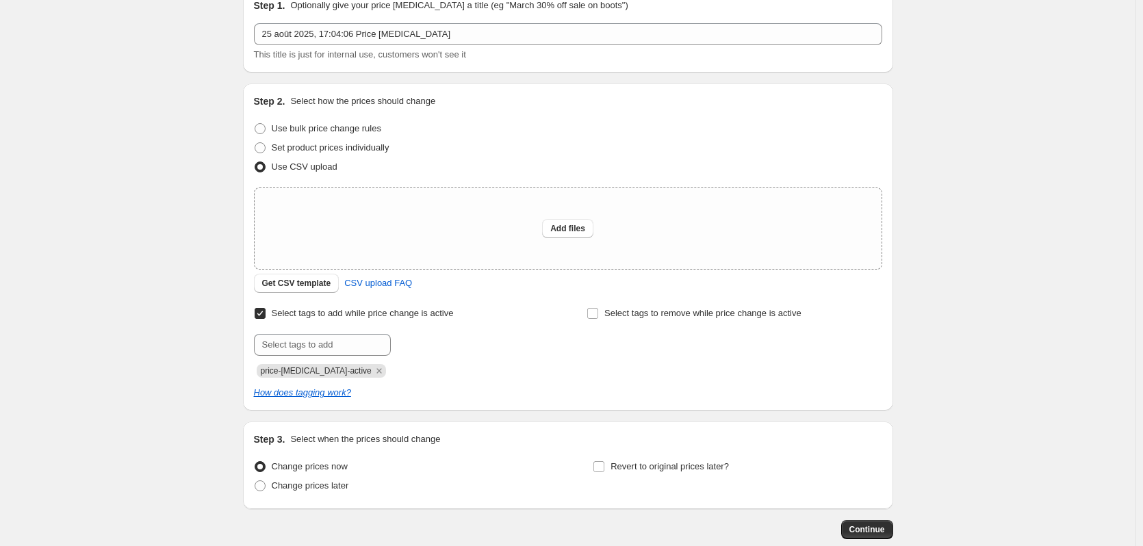
click at [347, 318] on span "Select tags to add while price change is active" at bounding box center [363, 313] width 182 height 10
click at [266, 319] on input "Select tags to add while price change is active" at bounding box center [260, 313] width 11 height 11
checkbox input "false"
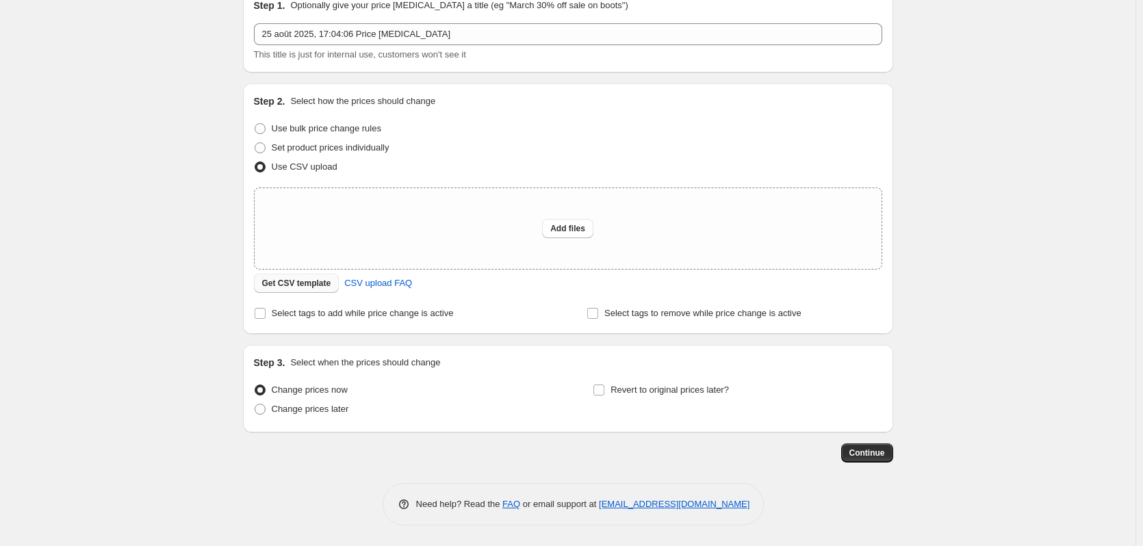
click at [327, 286] on span "Get CSV template" at bounding box center [296, 283] width 69 height 11
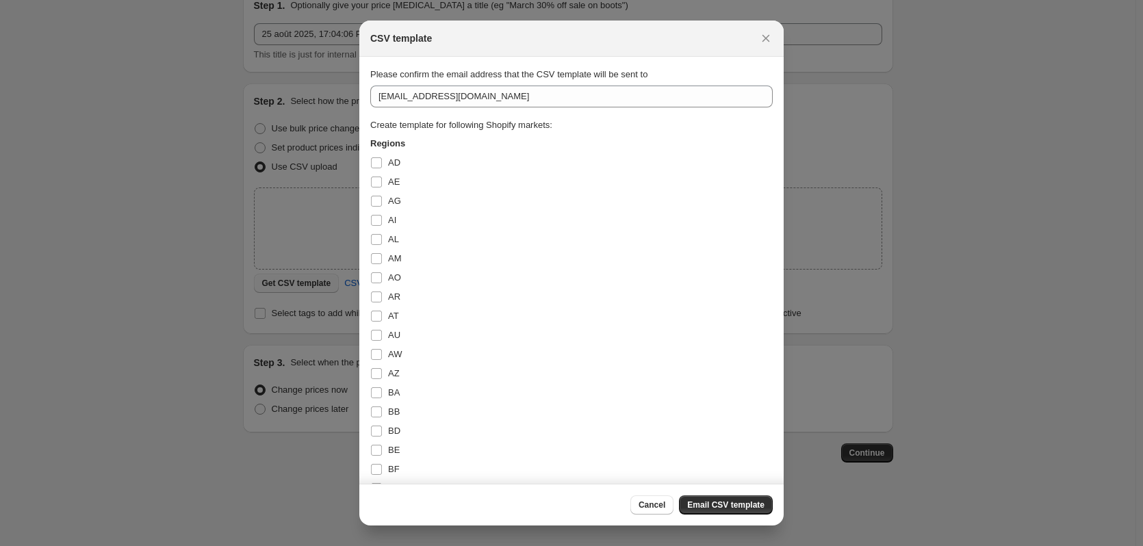
scroll to position [0, 0]
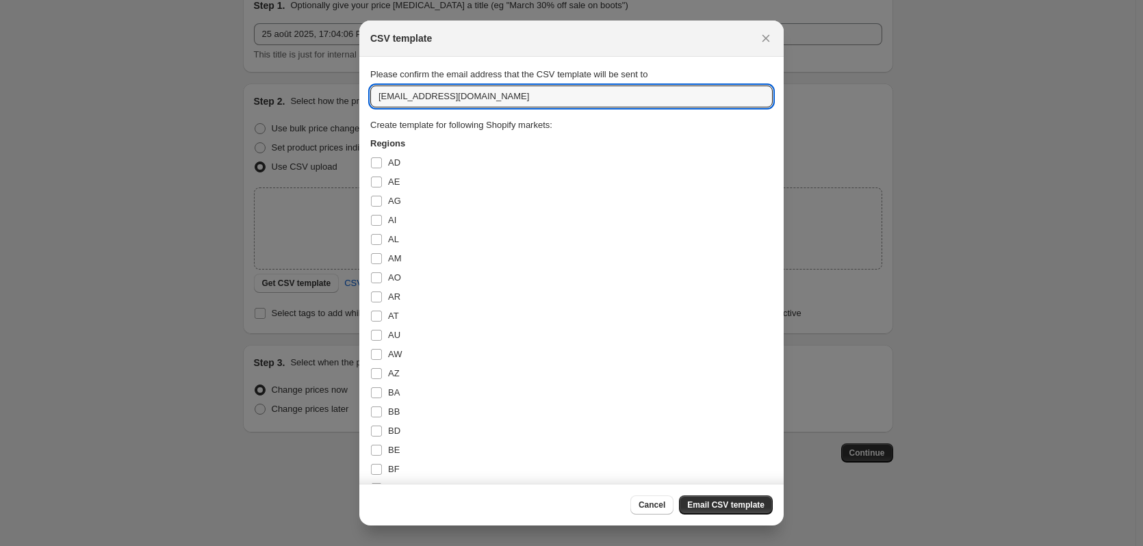
drag, startPoint x: 411, startPoint y: 99, endPoint x: 365, endPoint y: 101, distance: 46.6
type input "[EMAIL_ADDRESS][DOMAIN_NAME]"
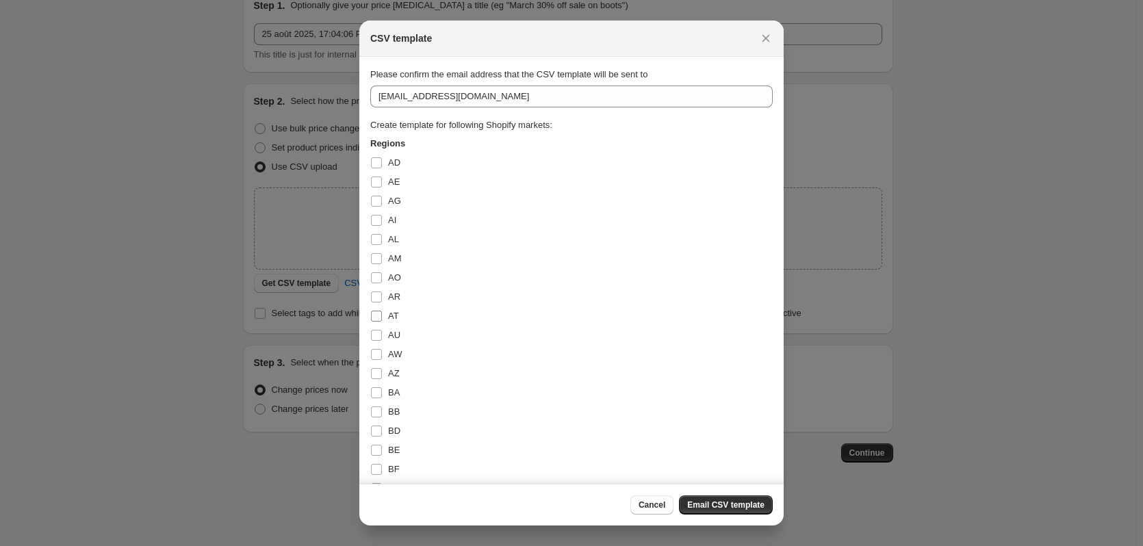
click at [381, 318] on input "AT" at bounding box center [376, 316] width 11 height 11
checkbox input "true"
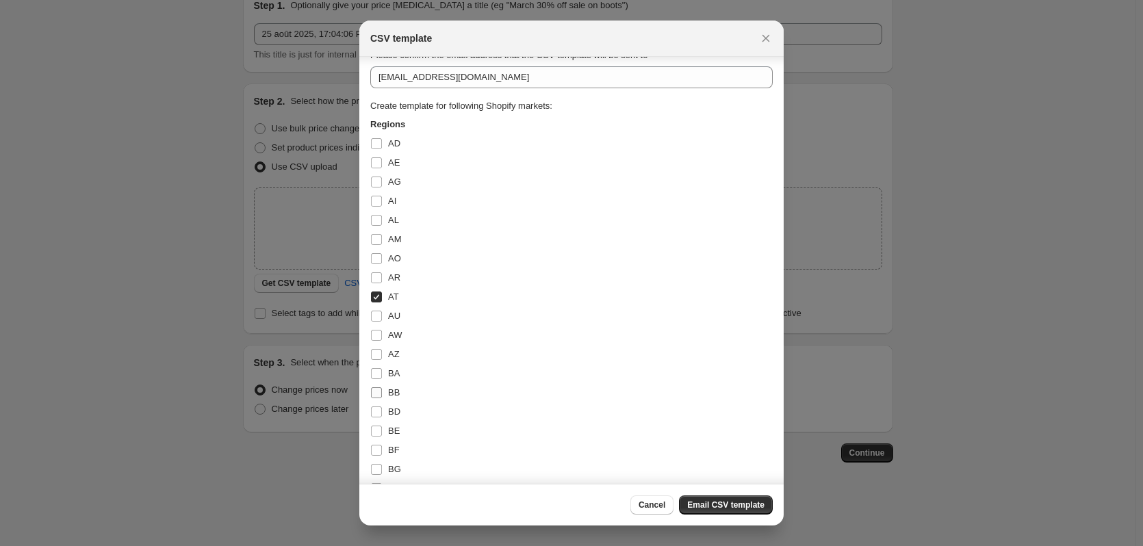
scroll to position [68, 0]
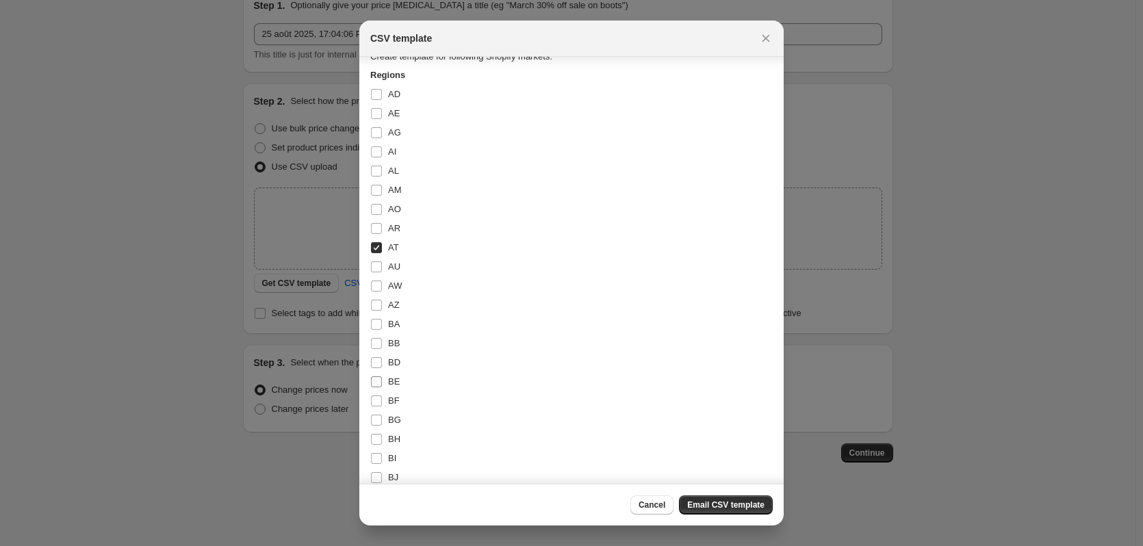
click at [377, 376] on span ":rvc:" at bounding box center [376, 382] width 12 height 12
click at [377, 377] on input "BE" at bounding box center [376, 382] width 11 height 11
checkbox input "true"
click at [377, 307] on input "DE" at bounding box center [376, 302] width 11 height 11
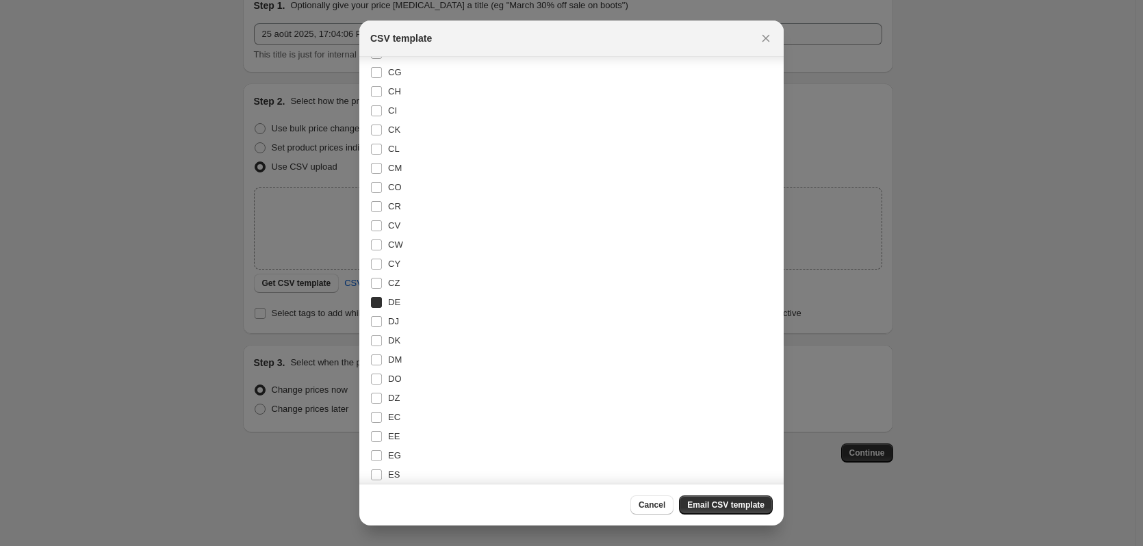
checkbox input "true"
click at [376, 409] on input "ES" at bounding box center [376, 406] width 11 height 11
checkbox input "true"
click at [377, 389] on input "[GEOGRAPHIC_DATA]" at bounding box center [376, 384] width 11 height 11
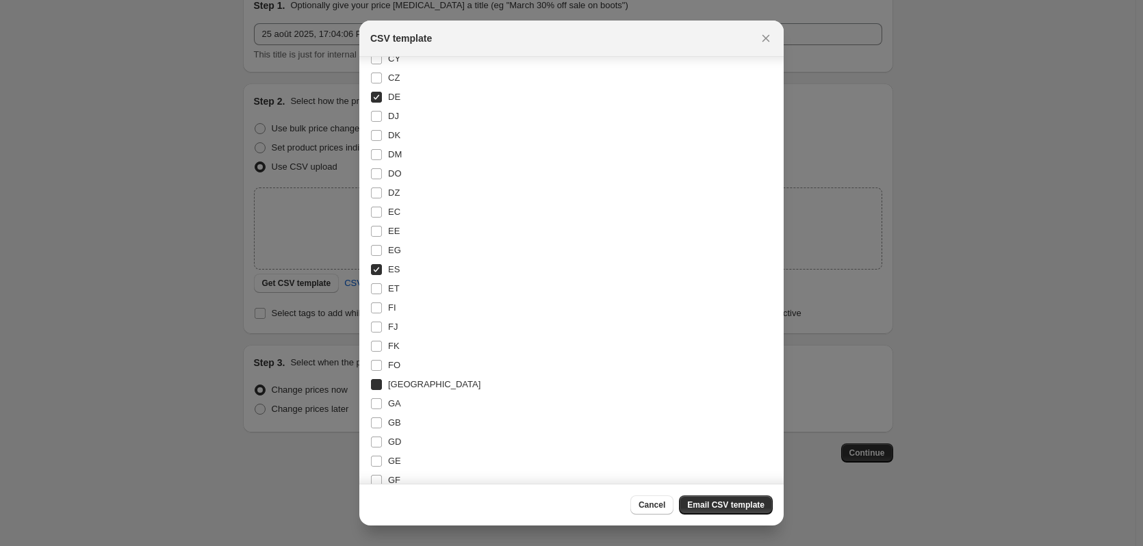
checkbox input "true"
click at [376, 459] on input "IT" at bounding box center [376, 461] width 11 height 11
checkbox input "true"
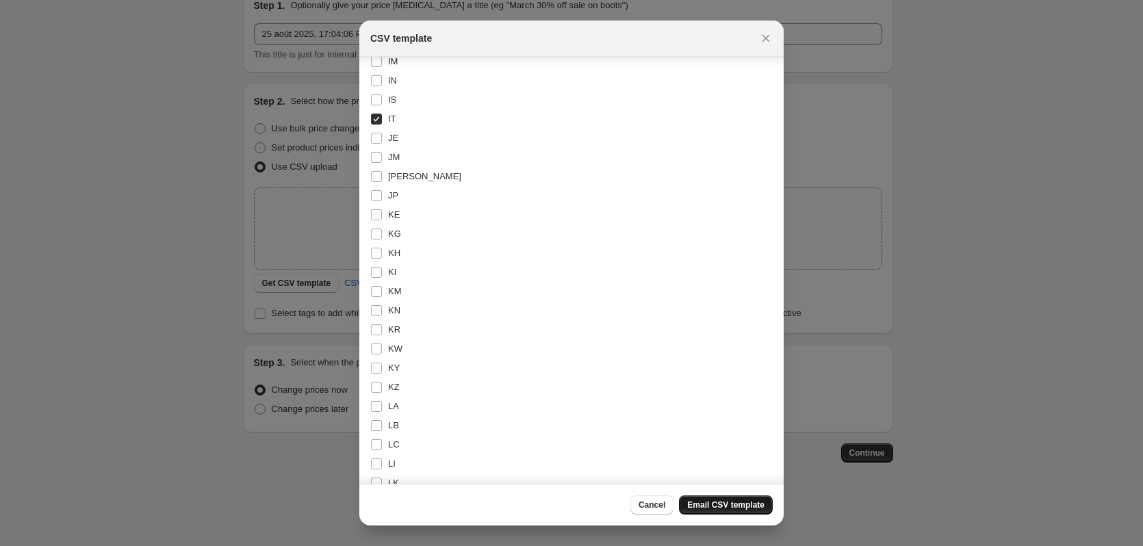
click at [756, 506] on span "Email CSV template" at bounding box center [725, 505] width 77 height 11
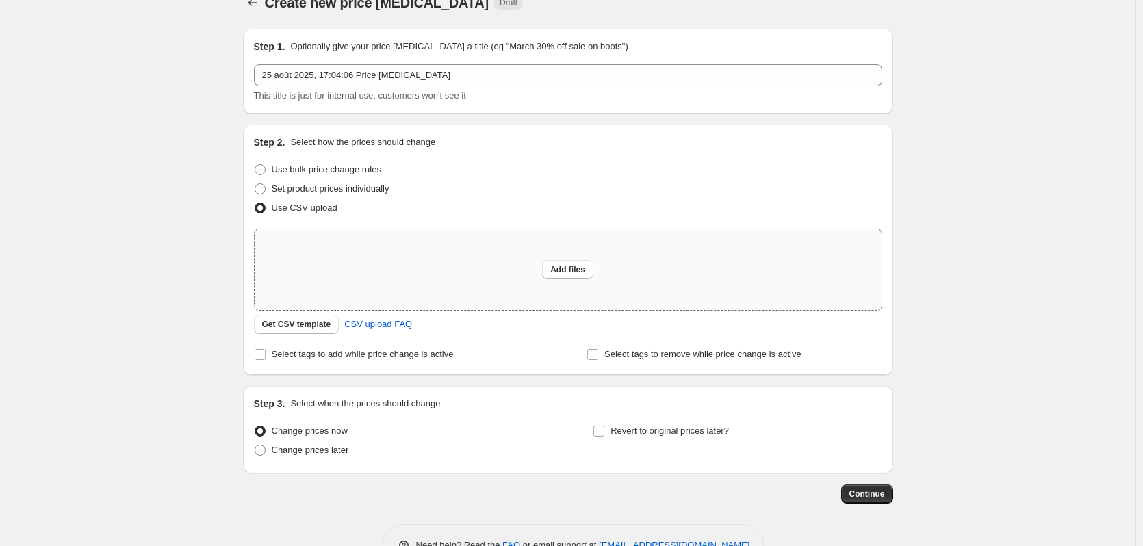
scroll to position [0, 0]
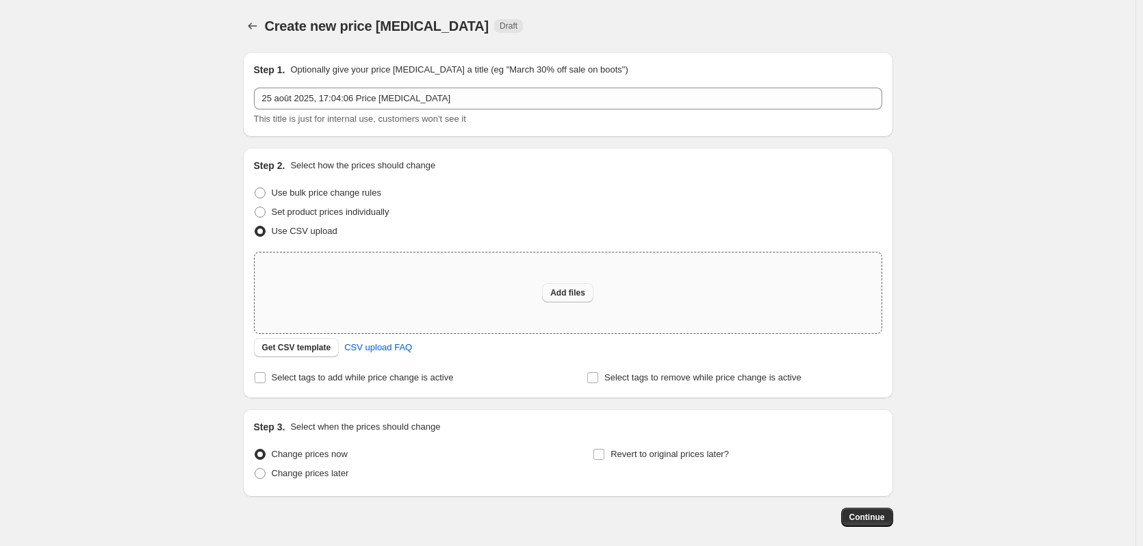
click at [561, 286] on button "Add files" at bounding box center [567, 292] width 51 height 19
type input "C:\fakepath\maxai-excel-to-csv-converted -by [PERSON_NAME].csv"
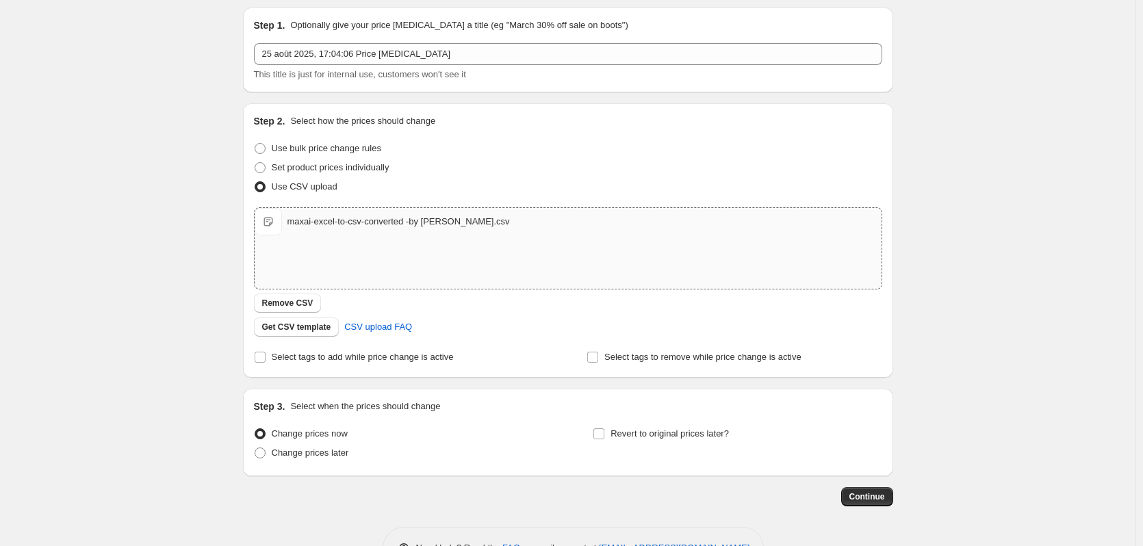
scroll to position [88, 0]
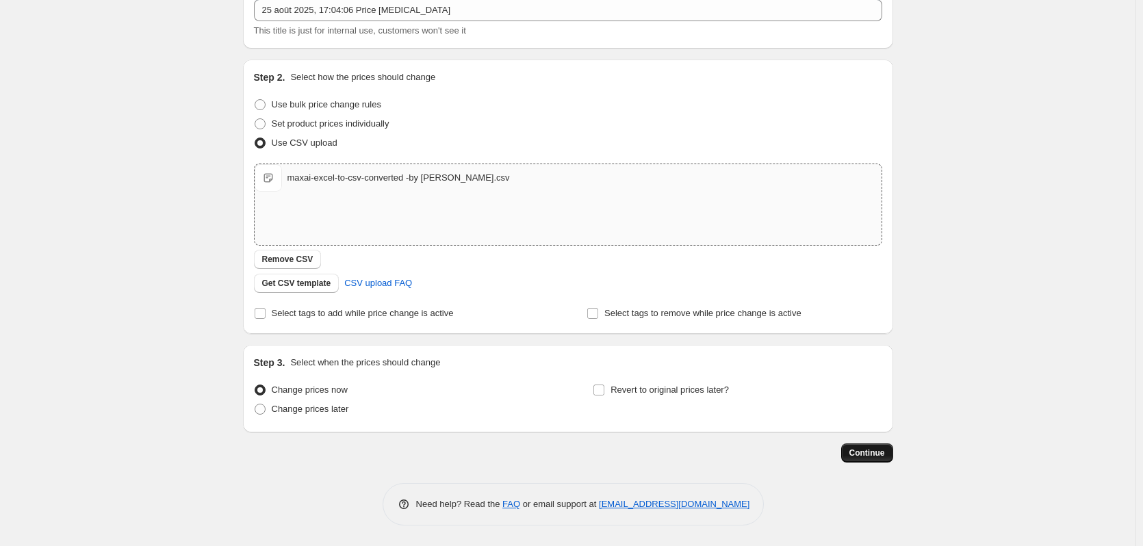
click at [862, 454] on span "Continue" at bounding box center [868, 453] width 36 height 11
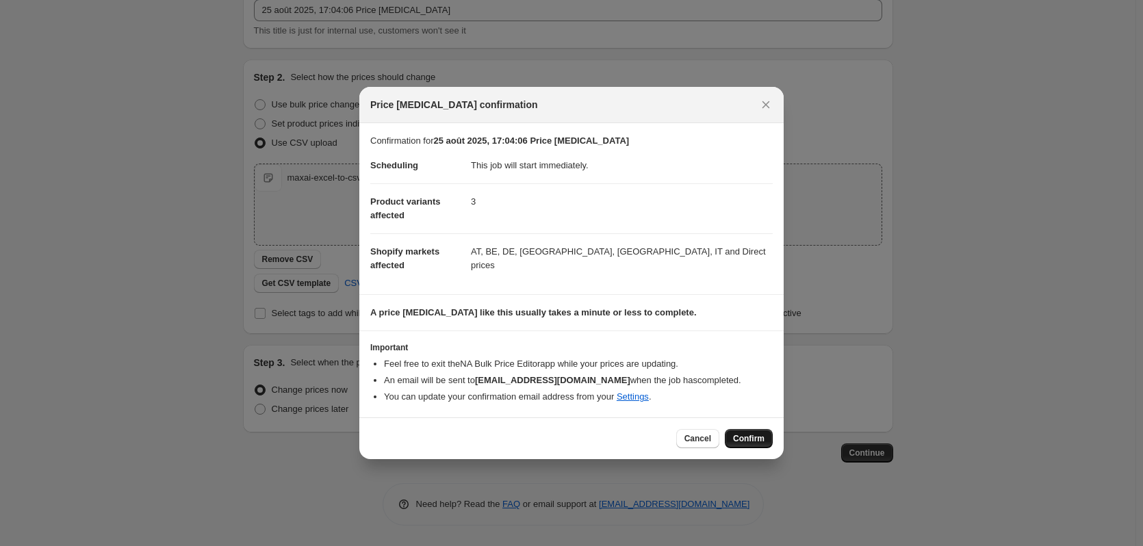
click at [743, 442] on span "Confirm" at bounding box center [748, 438] width 31 height 11
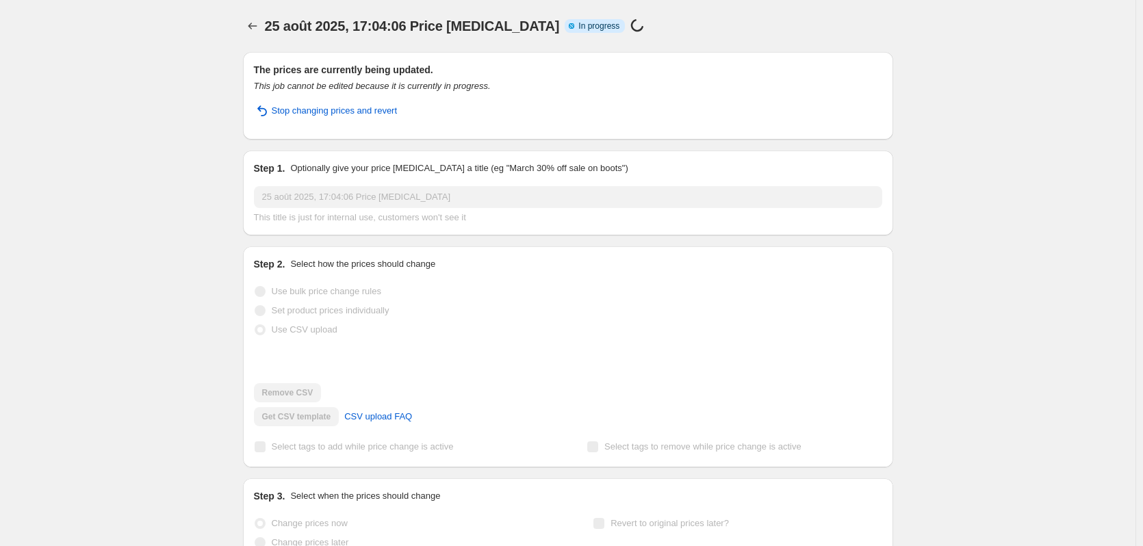
select select "59541586224"
